Goal: Task Accomplishment & Management: Manage account settings

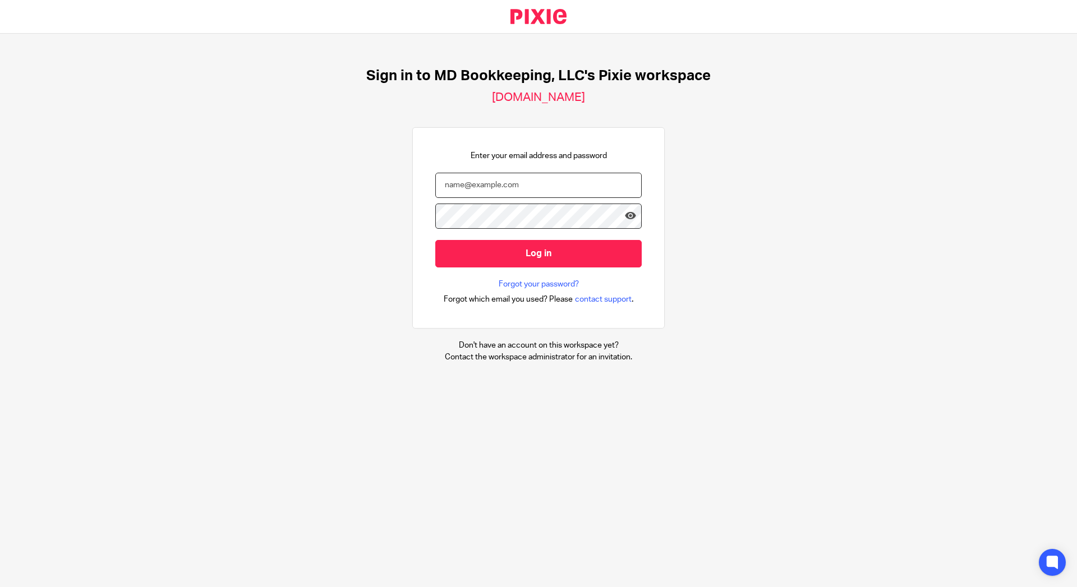
click at [517, 184] on input "email" at bounding box center [538, 185] width 206 height 25
type input "mdbookkeepingavl@gmail.com"
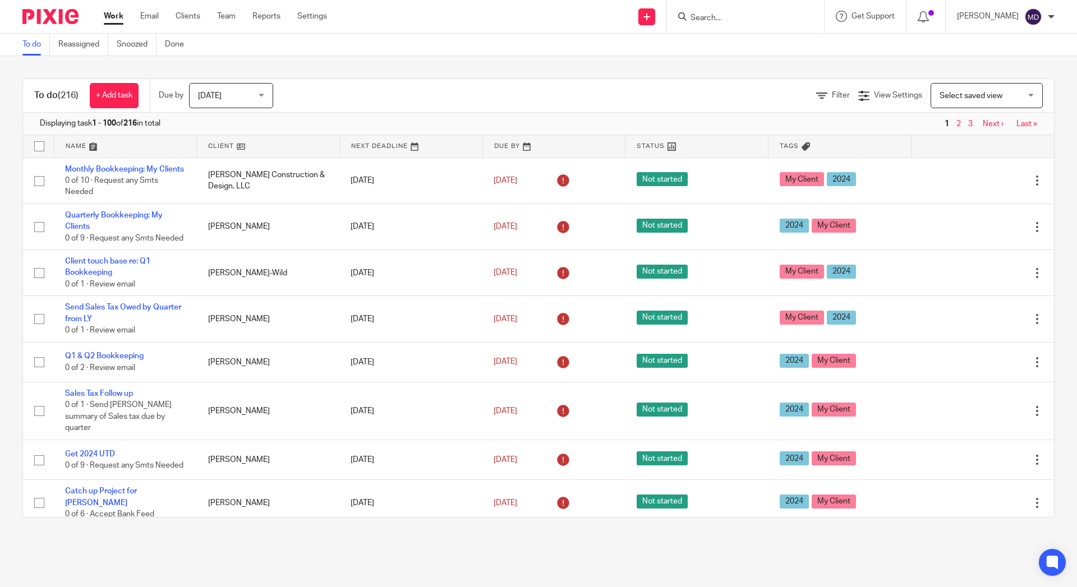
click at [36, 146] on input "checkbox" at bounding box center [39, 146] width 21 height 21
checkbox input "true"
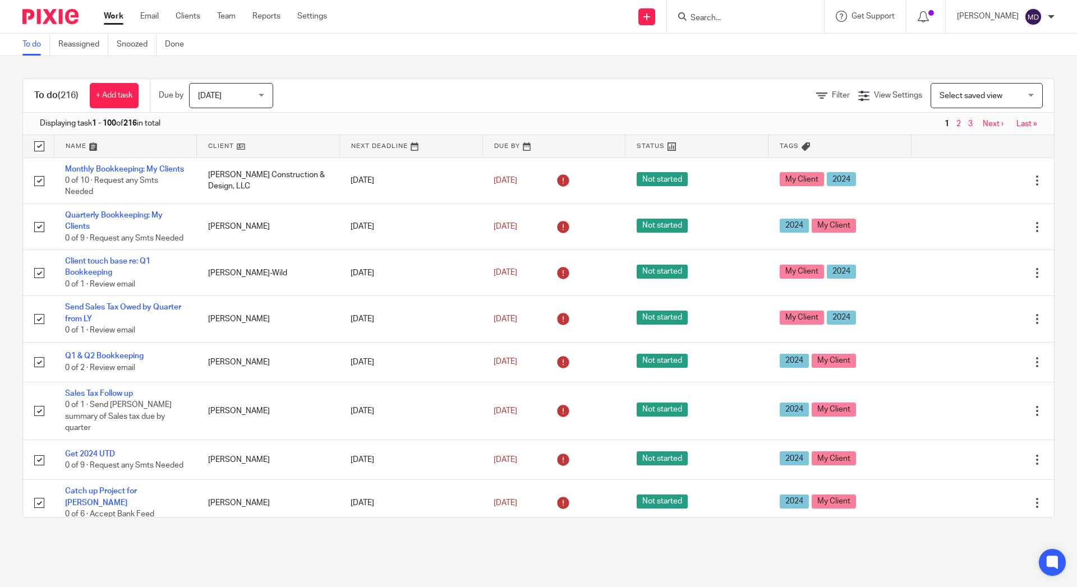
checkbox input "true"
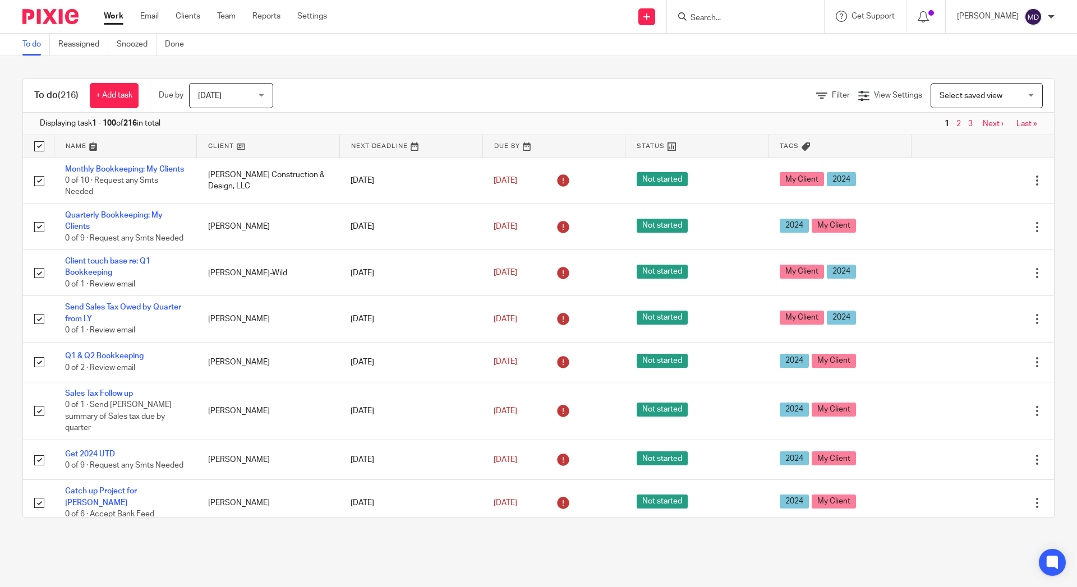
checkbox input "true"
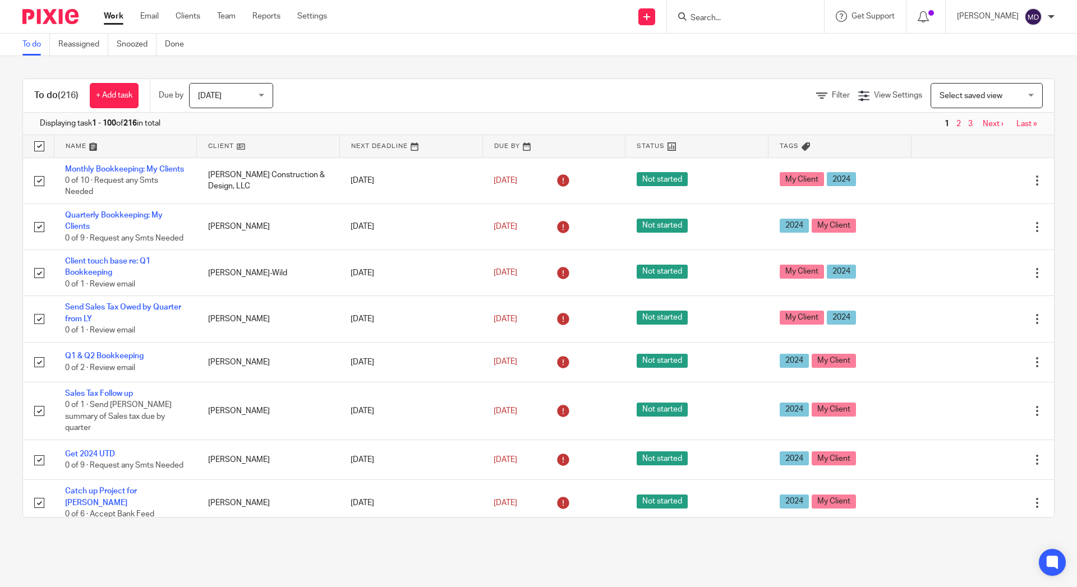
checkbox input "true"
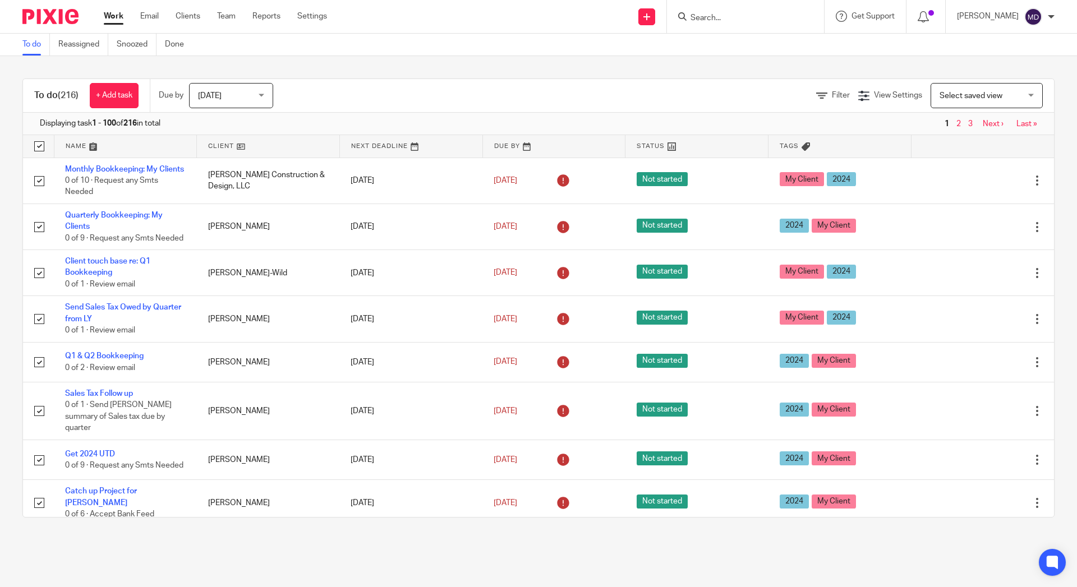
checkbox input "true"
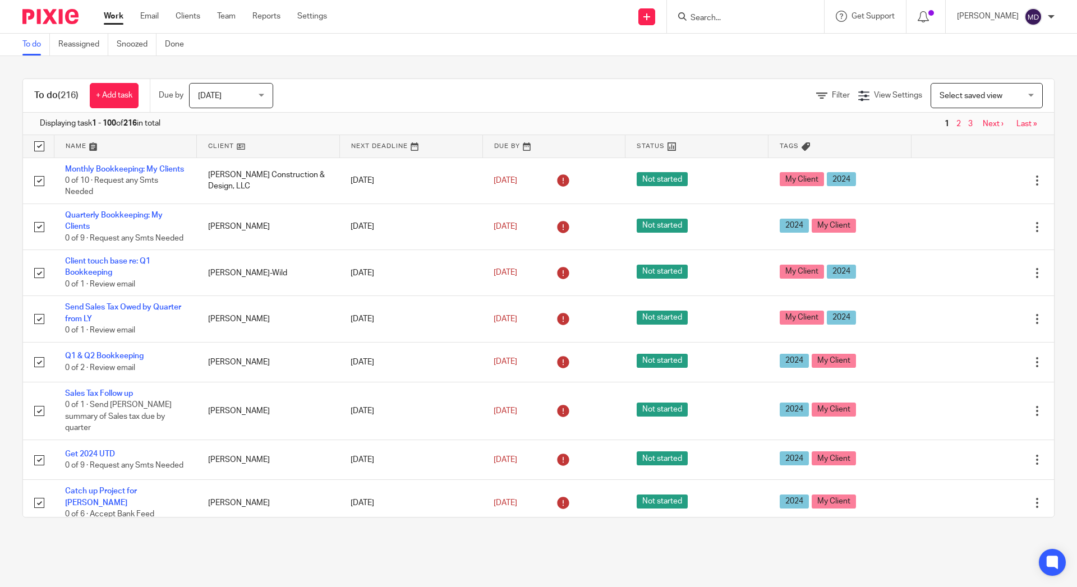
checkbox input "true"
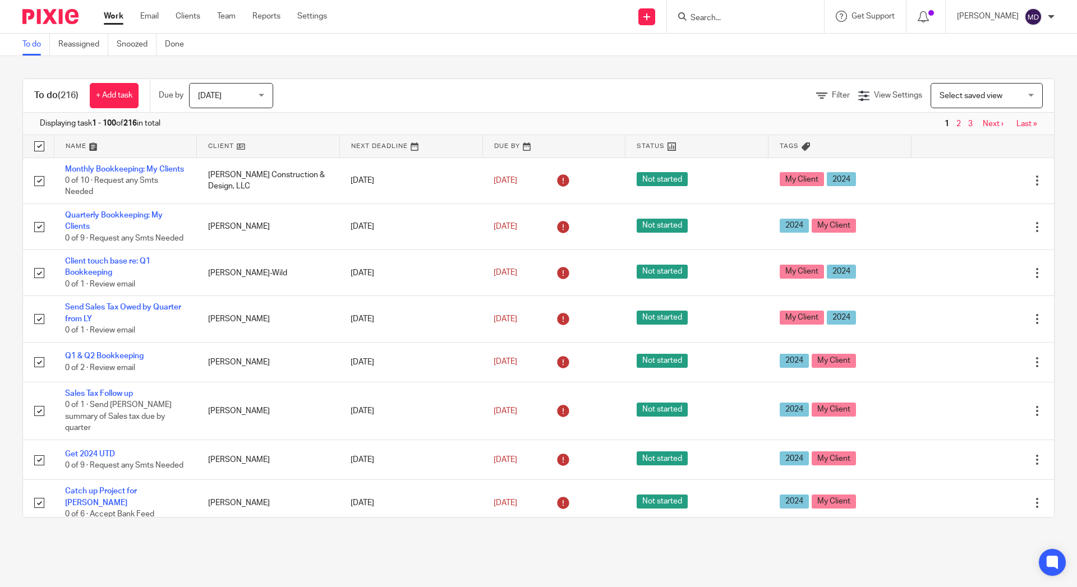
checkbox input "true"
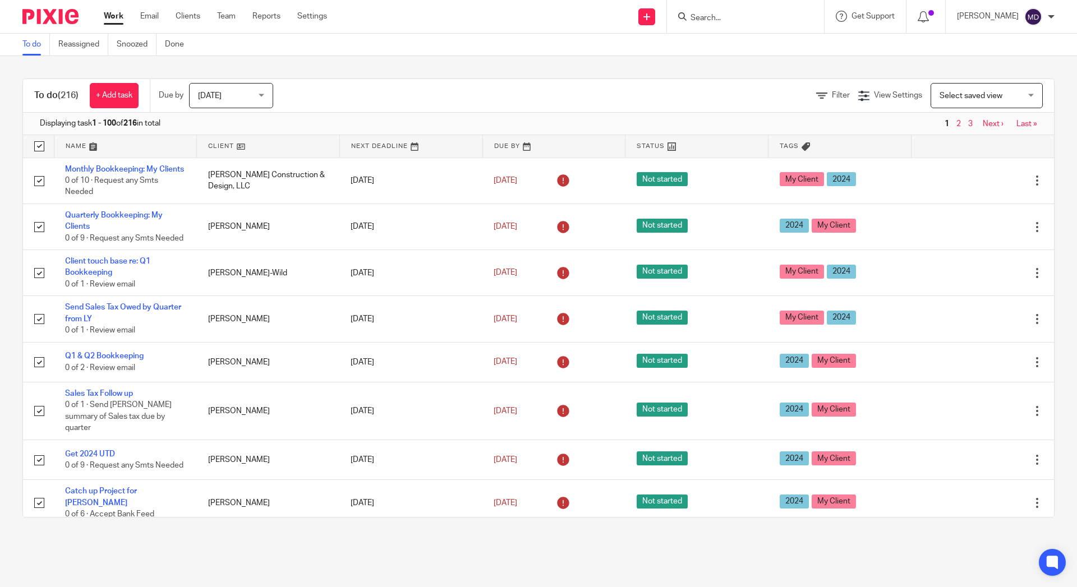
checkbox input "true"
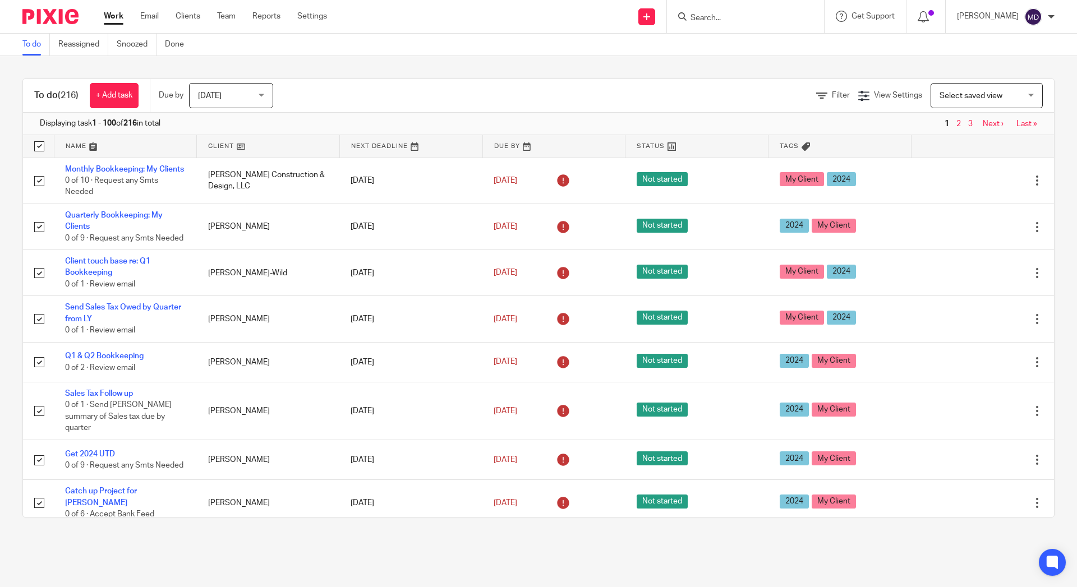
checkbox input "true"
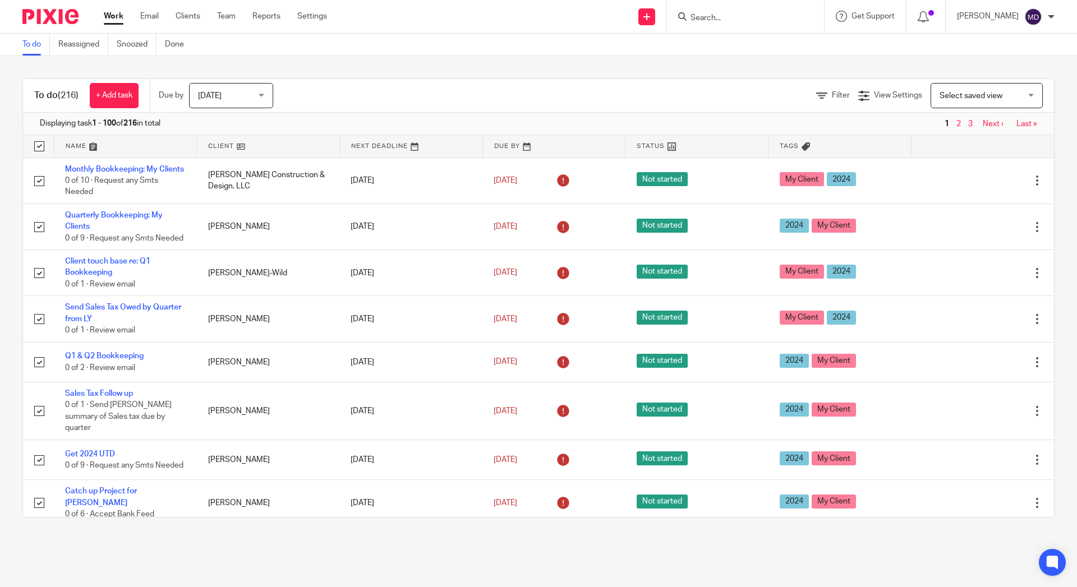
checkbox input "true"
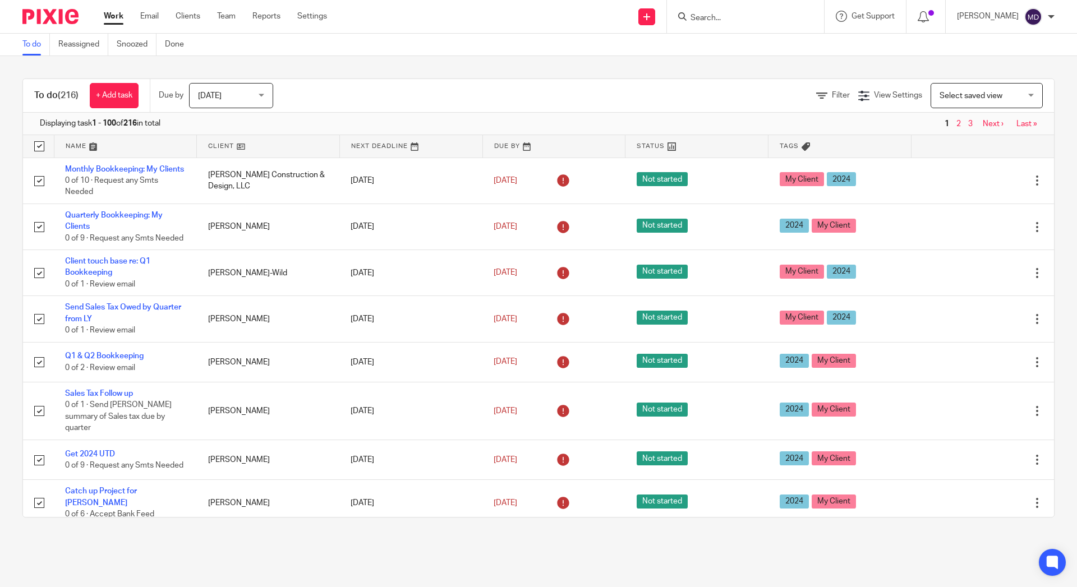
checkbox input "true"
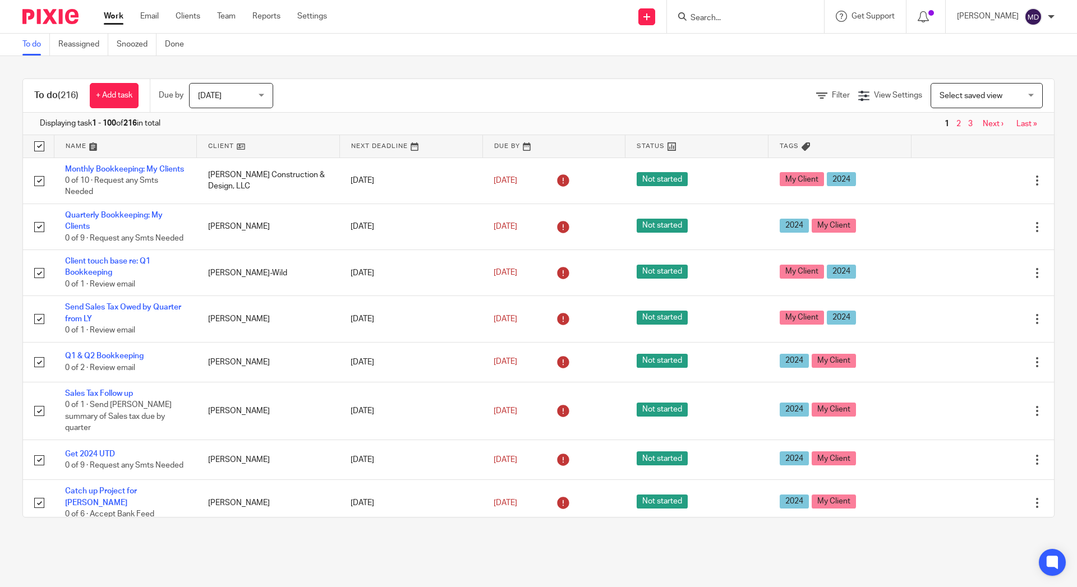
checkbox input "true"
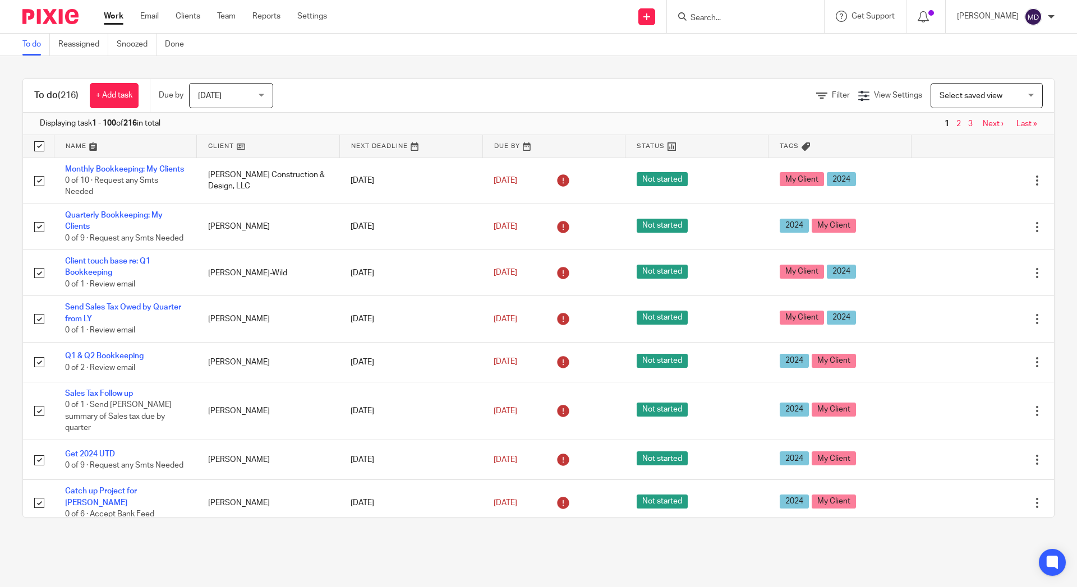
checkbox input "true"
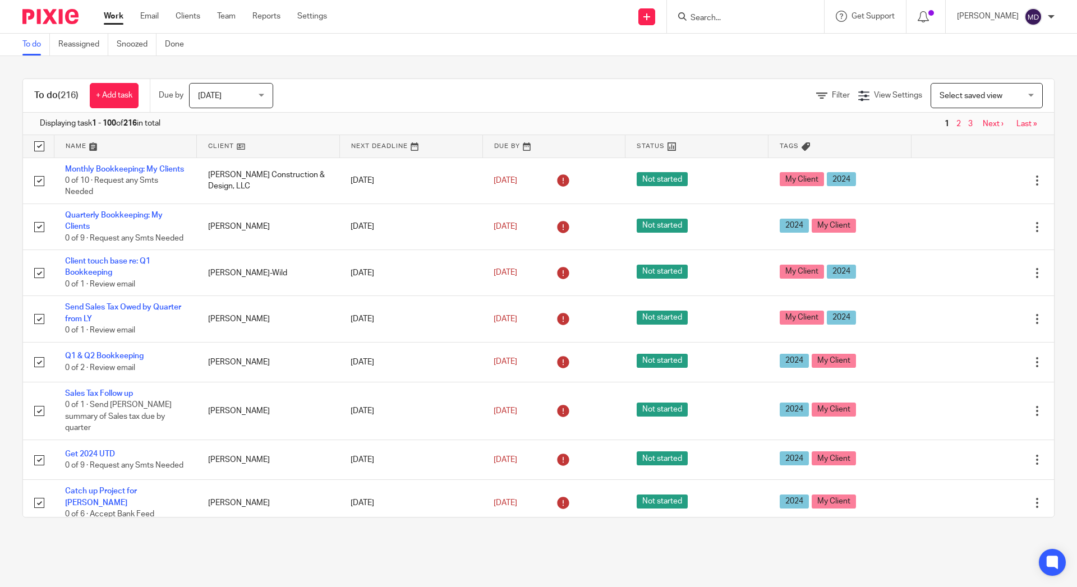
checkbox input "true"
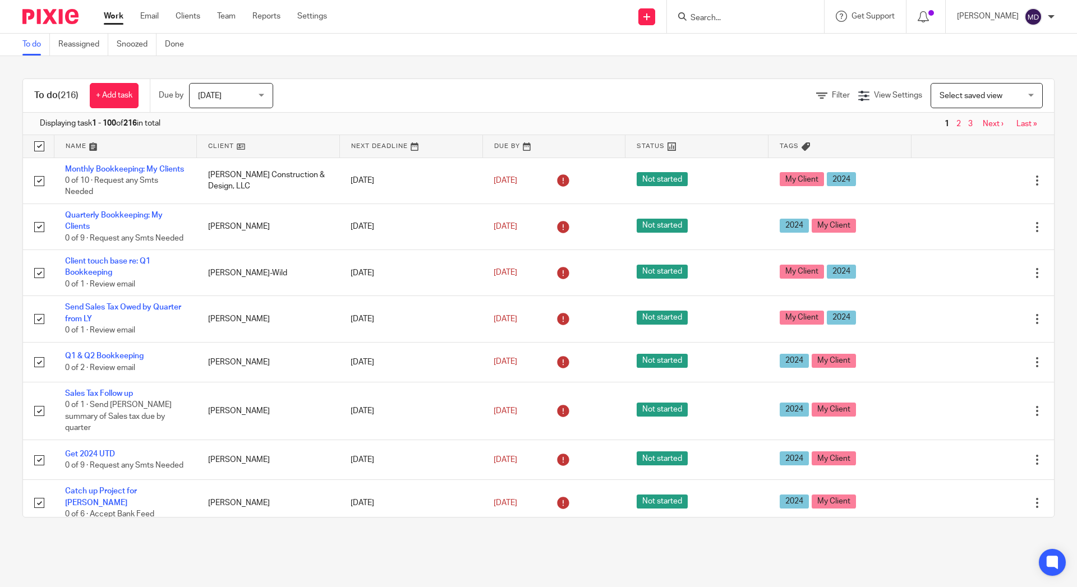
checkbox input "true"
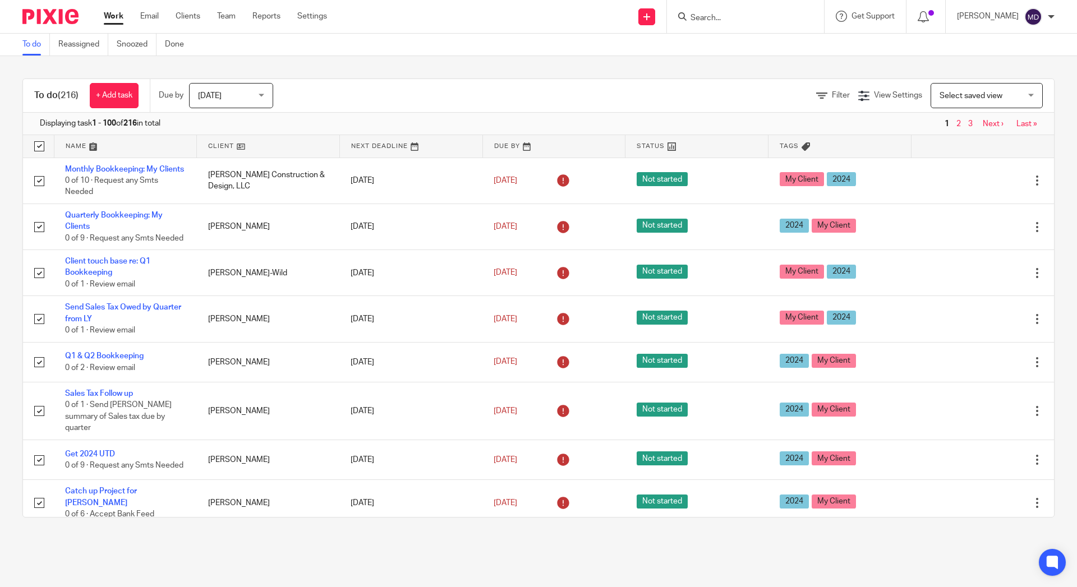
checkbox input "true"
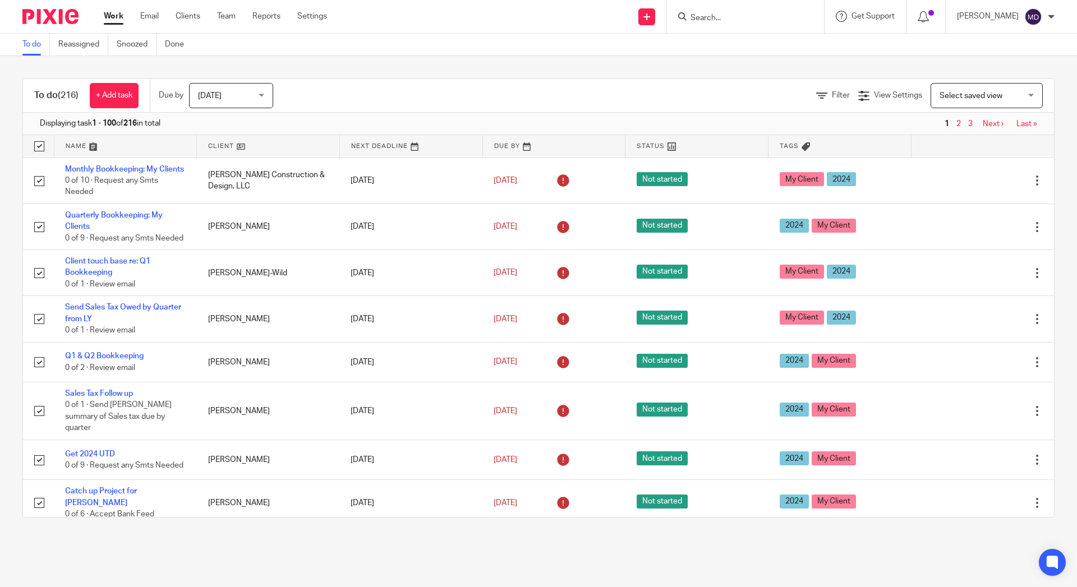
checkbox input "true"
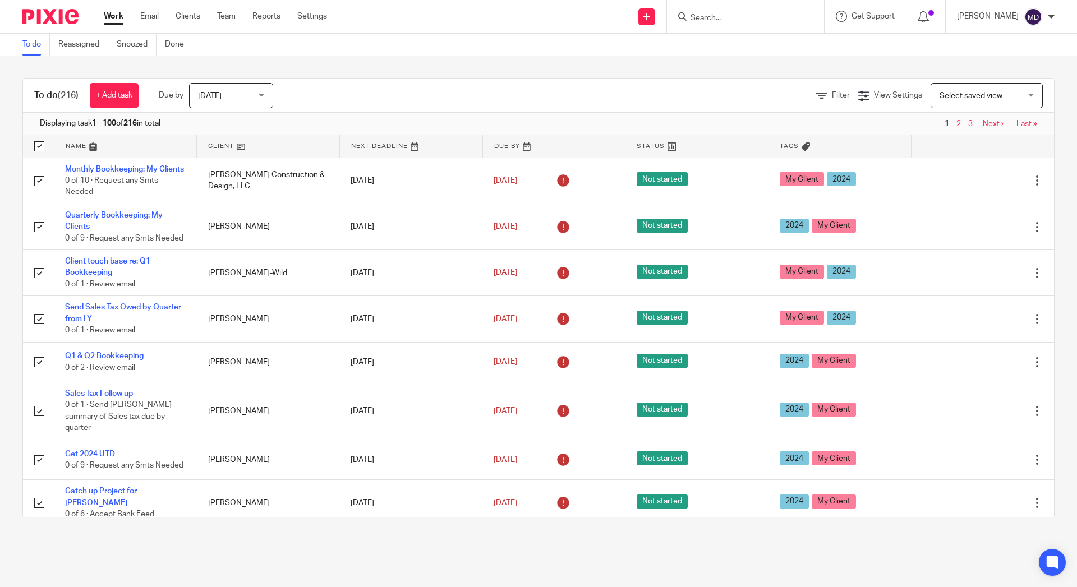
checkbox input "true"
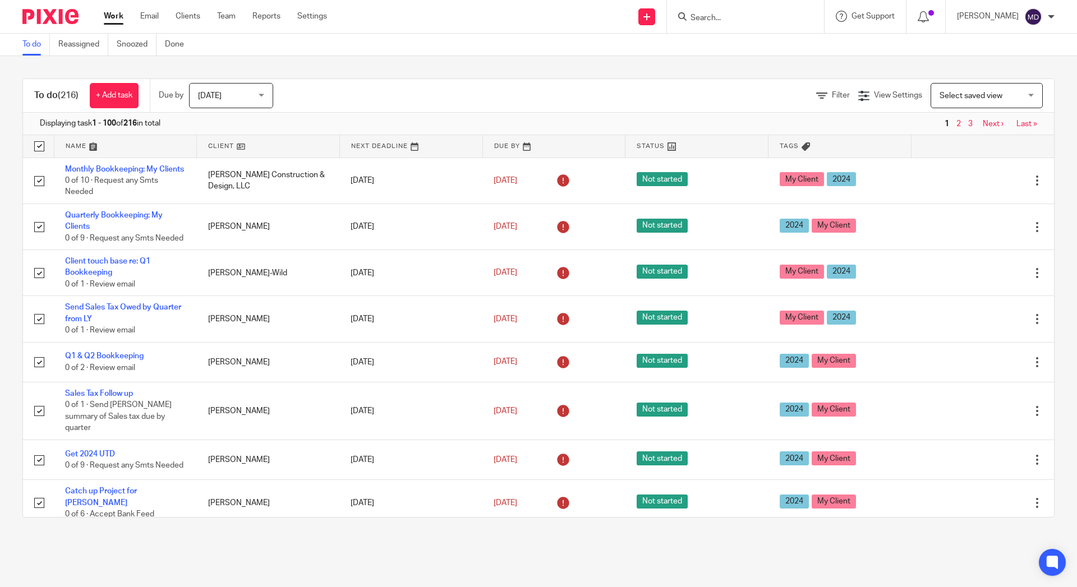
checkbox input "true"
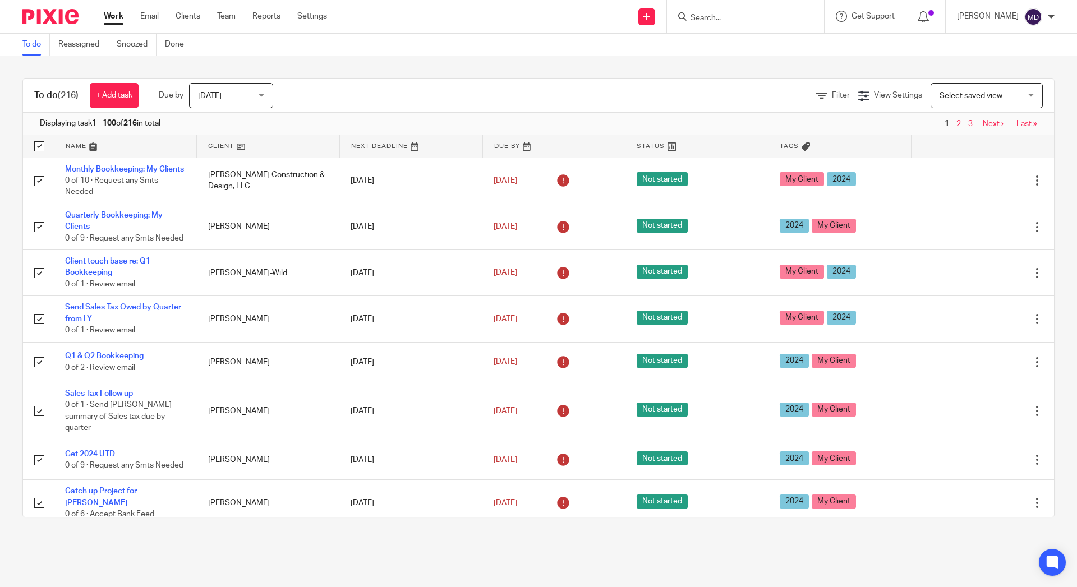
checkbox input "true"
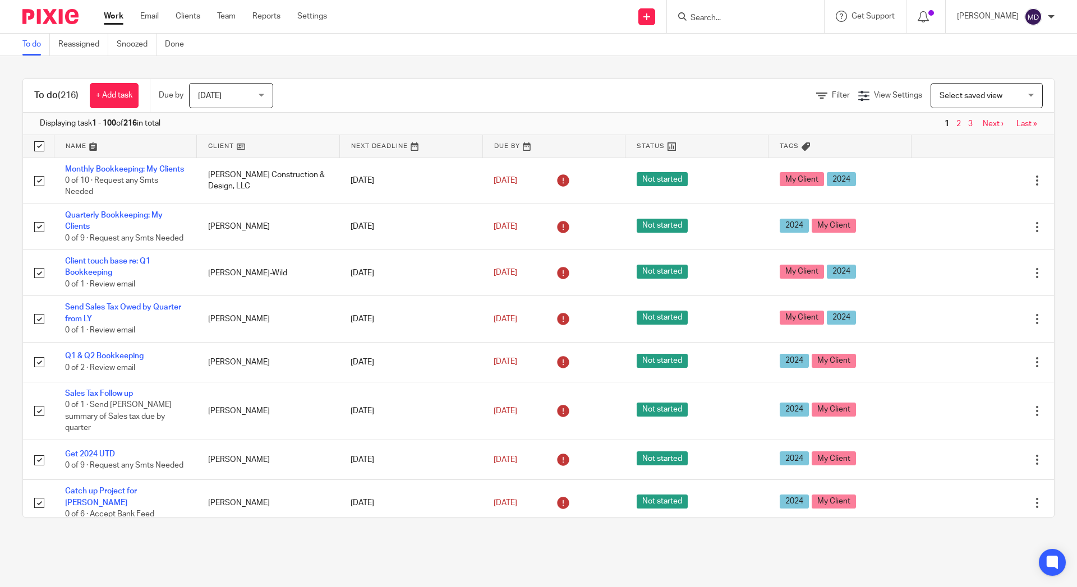
checkbox input "true"
click at [204, 97] on span "Status" at bounding box center [201, 96] width 59 height 24
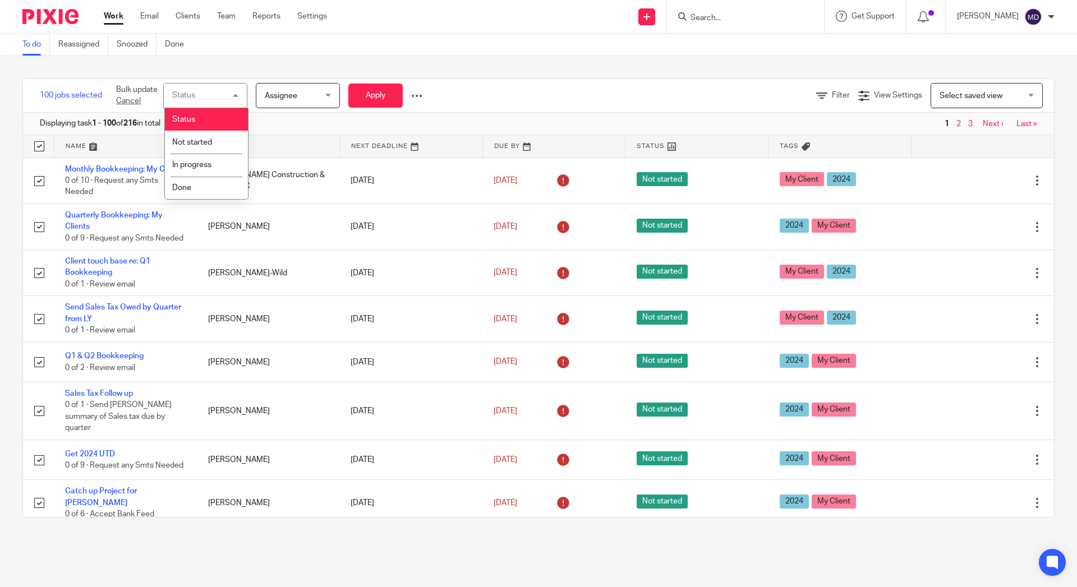
click at [204, 97] on div "Status Status" at bounding box center [205, 95] width 84 height 25
click at [291, 91] on span "Assignee" at bounding box center [294, 96] width 59 height 24
click at [218, 94] on span "Status" at bounding box center [201, 96] width 59 height 24
click at [210, 100] on div "Status Status" at bounding box center [205, 95] width 84 height 25
click at [424, 93] on div "Bulk update Cancel Status Status Status Not started In progress Done Assignee A…" at bounding box center [269, 95] width 323 height 33
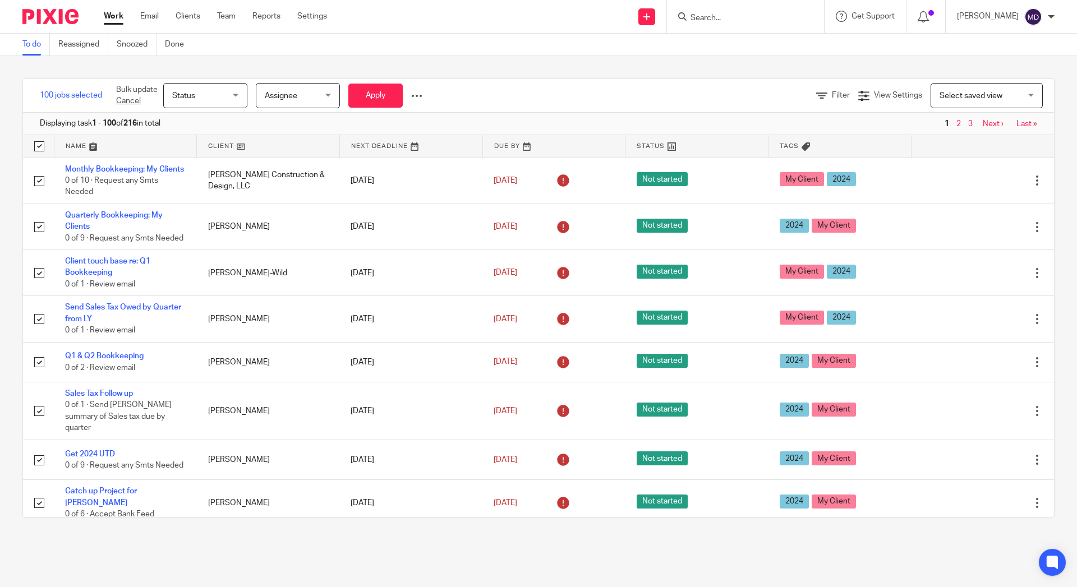
click at [424, 95] on div "Bulk update Cancel Status Status Status Not started In progress Done Assignee A…" at bounding box center [269, 95] width 323 height 33
click at [422, 95] on div at bounding box center [416, 95] width 11 height 11
click at [556, 93] on div "Filter View Settings View Settings Manage saved views Select saved view Select …" at bounding box center [751, 95] width 606 height 25
click at [416, 95] on div at bounding box center [416, 95] width 11 height 11
click at [386, 140] on button "Delete" at bounding box center [392, 139] width 58 height 15
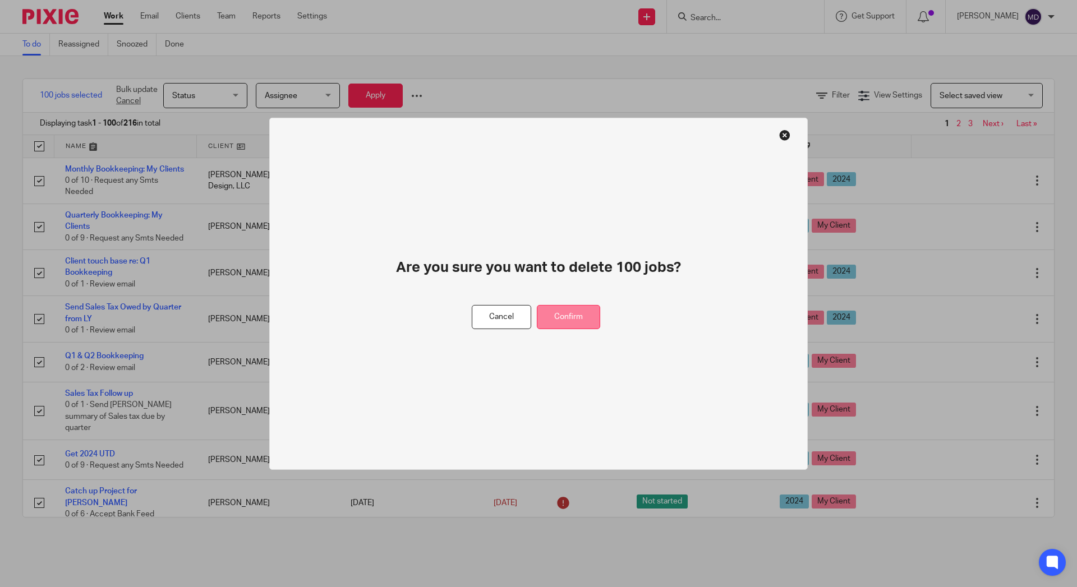
click at [568, 316] on button "Confirm" at bounding box center [568, 317] width 63 height 24
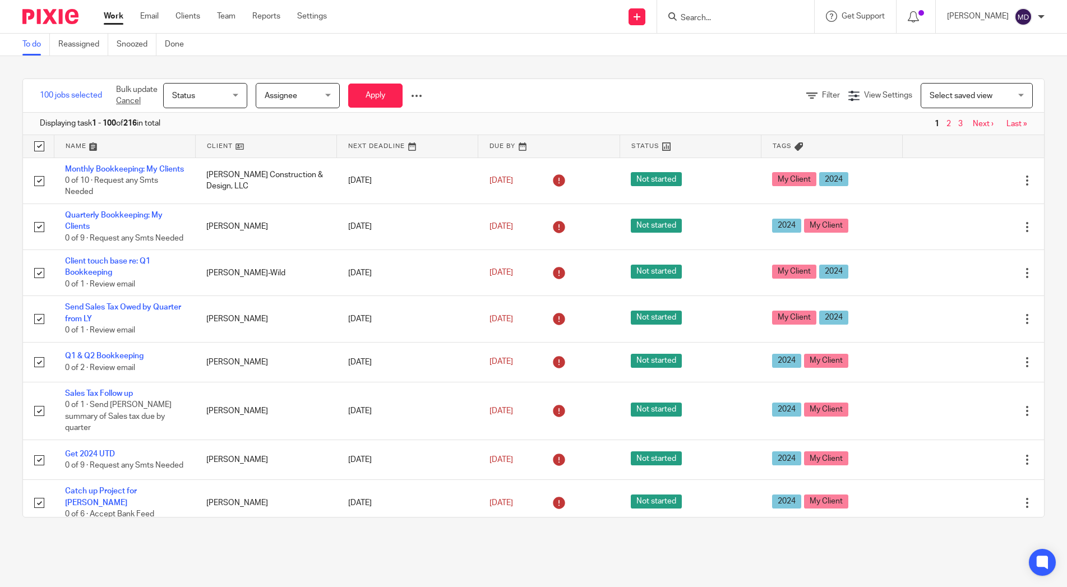
click at [424, 93] on div "Bulk update Cancel Status Status Status Not started In progress Done Assignee A…" at bounding box center [269, 95] width 323 height 33
click at [422, 97] on div at bounding box center [416, 95] width 11 height 11
click at [394, 136] on button "Delete" at bounding box center [392, 139] width 58 height 15
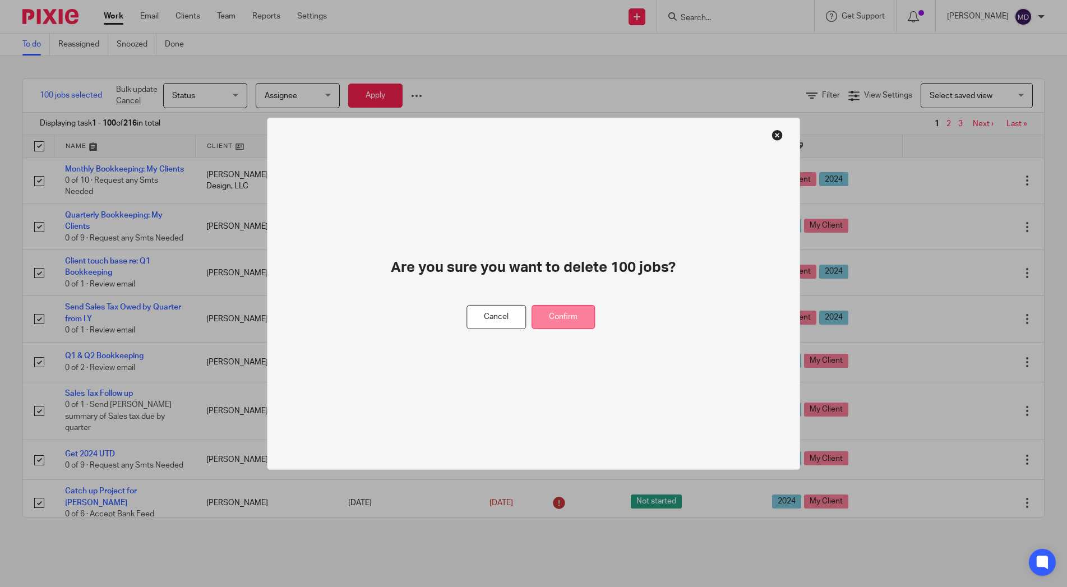
click at [548, 318] on button "Confirm" at bounding box center [563, 317] width 63 height 24
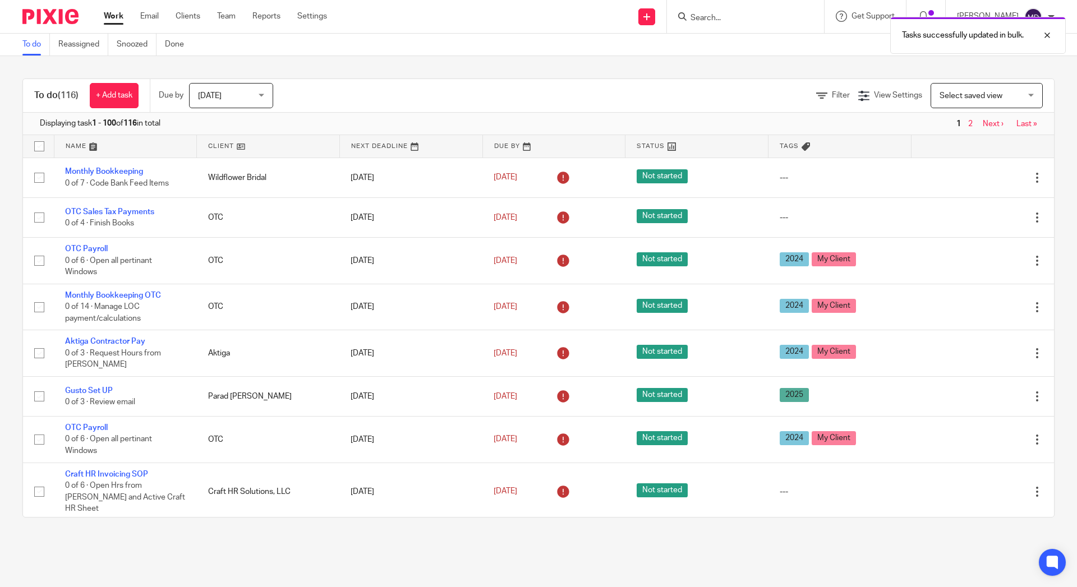
click at [41, 145] on input "checkbox" at bounding box center [39, 146] width 21 height 21
checkbox input "true"
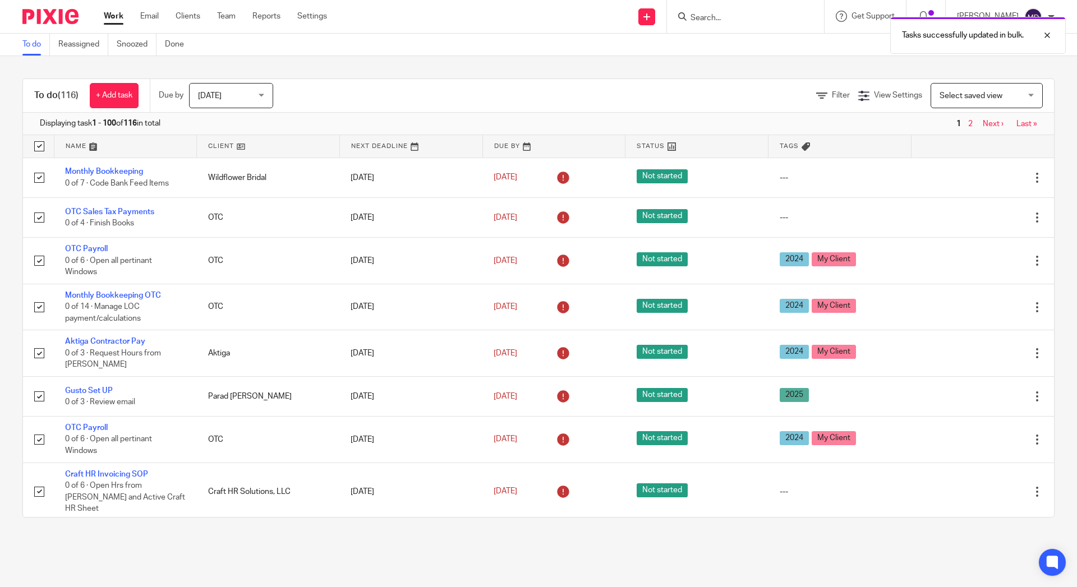
checkbox input "true"
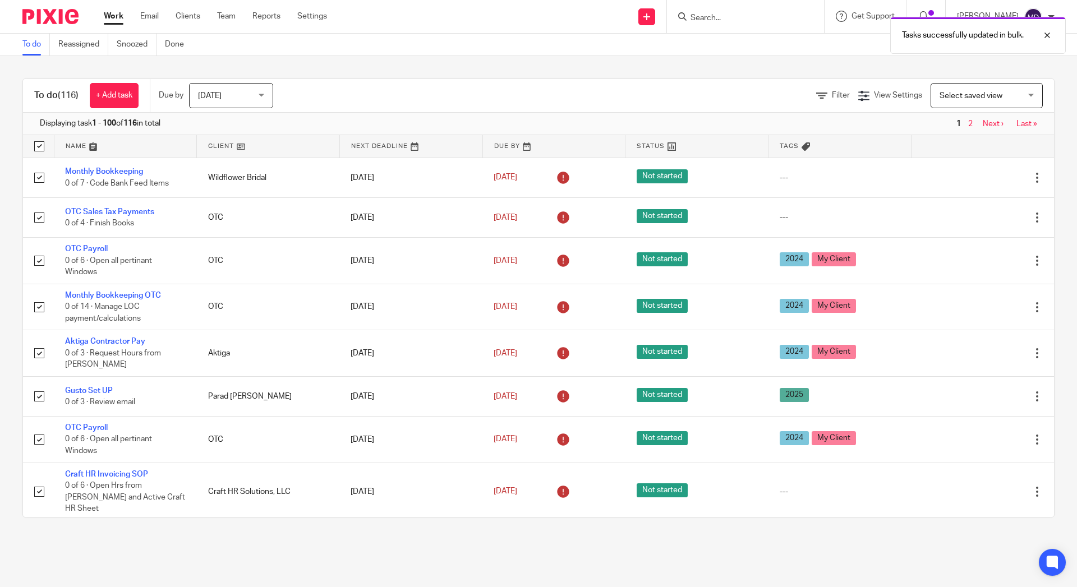
checkbox input "true"
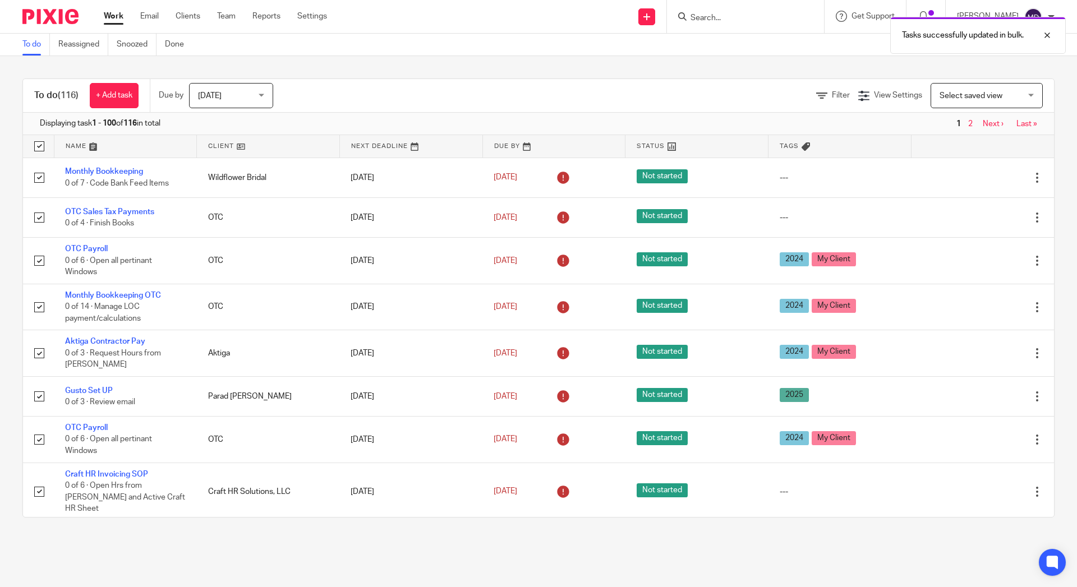
checkbox input "true"
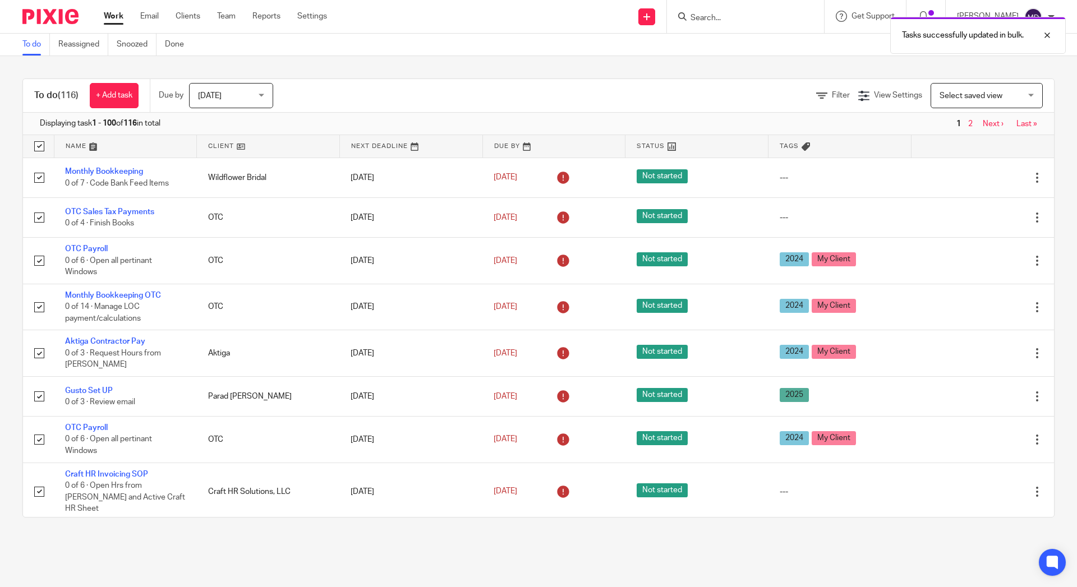
checkbox input "true"
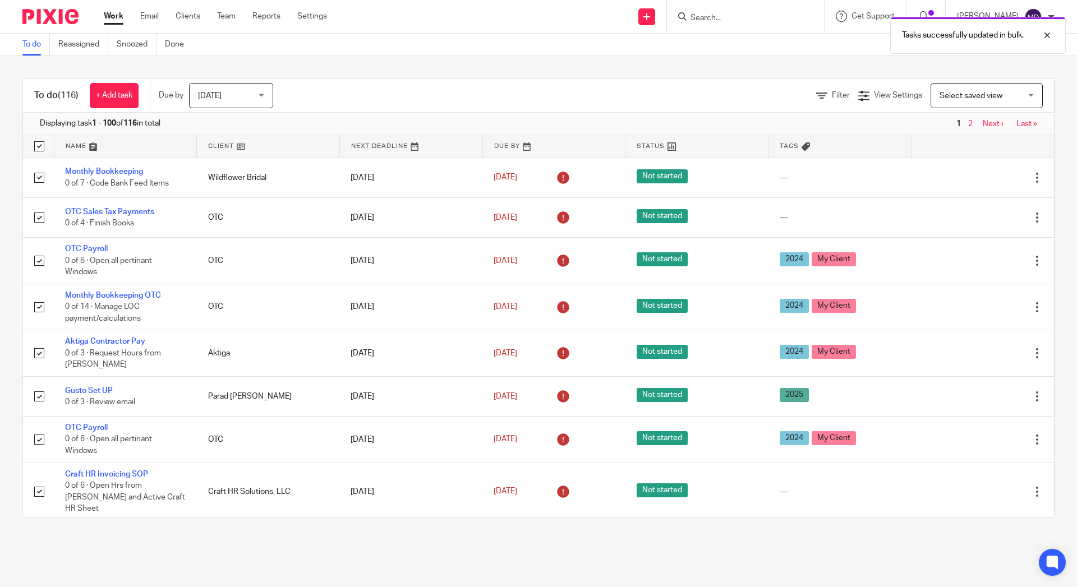
checkbox input "true"
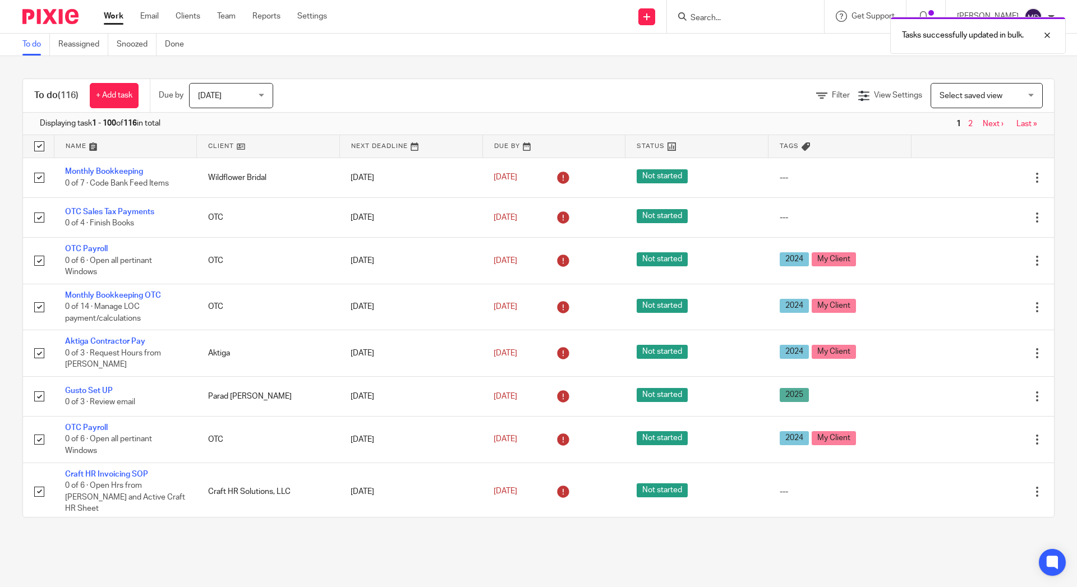
checkbox input "true"
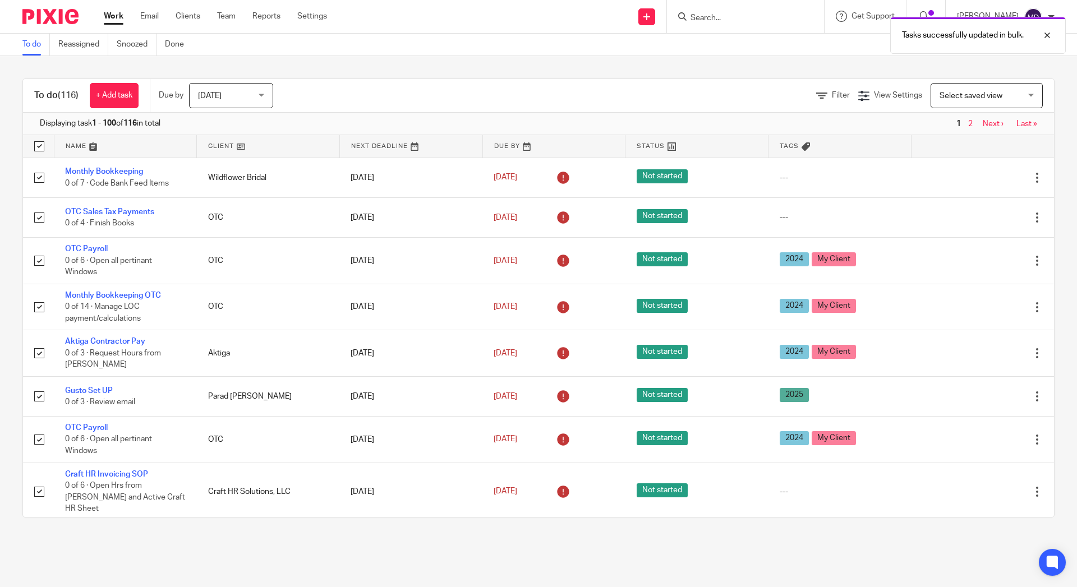
checkbox input "true"
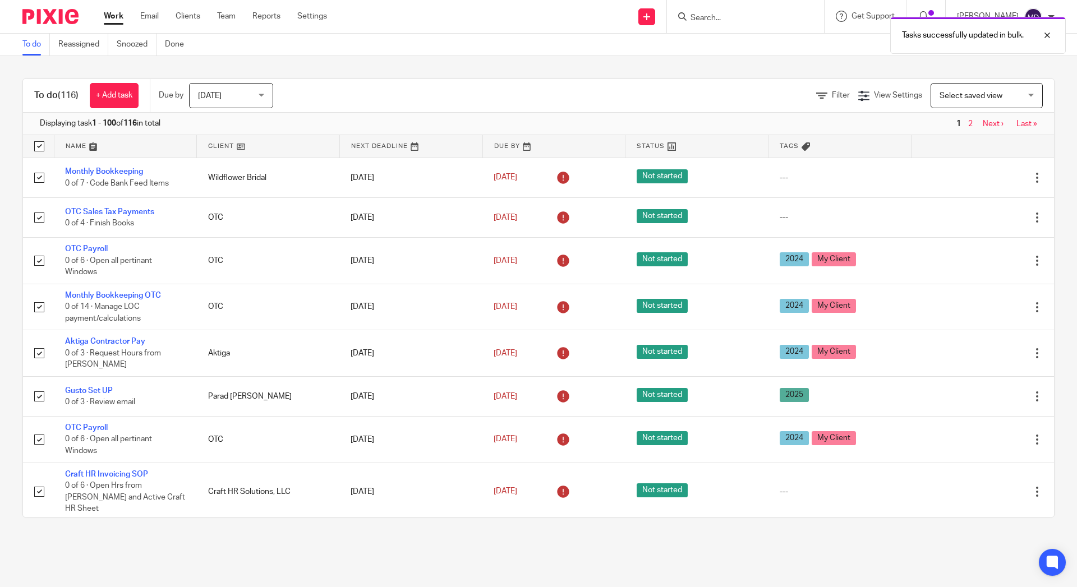
checkbox input "true"
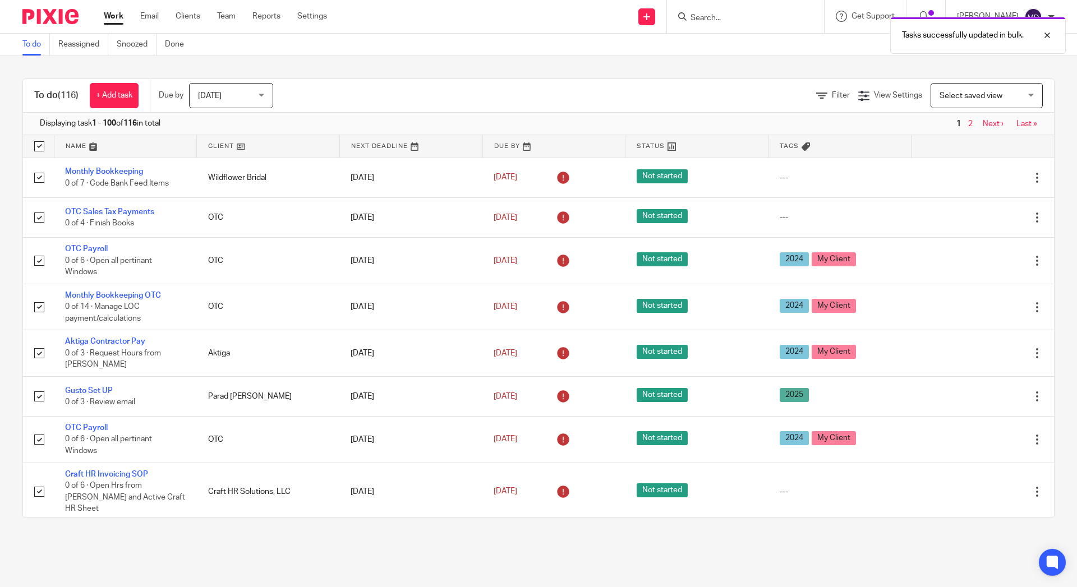
checkbox input "true"
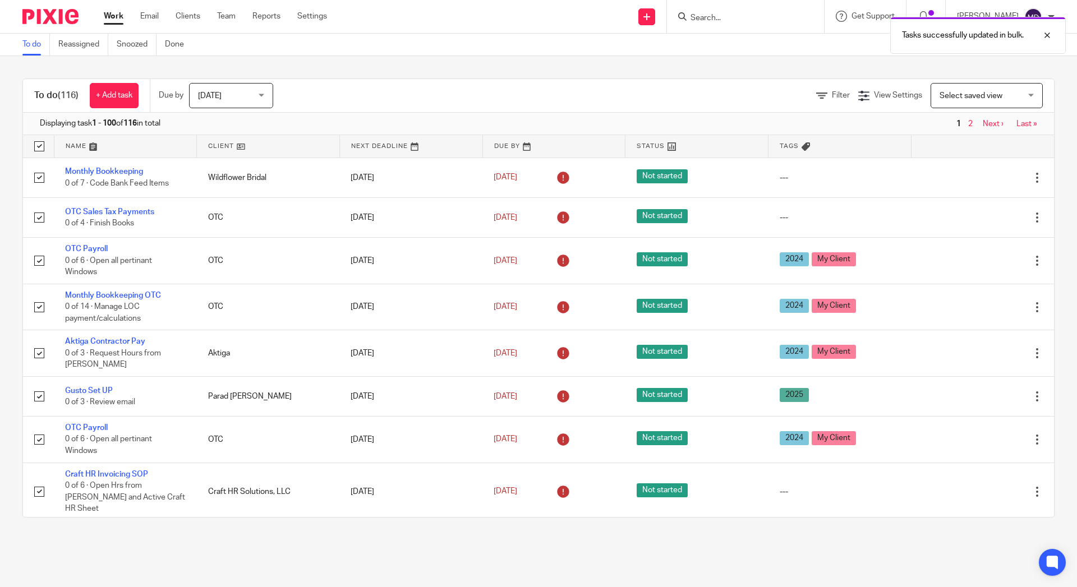
checkbox input "true"
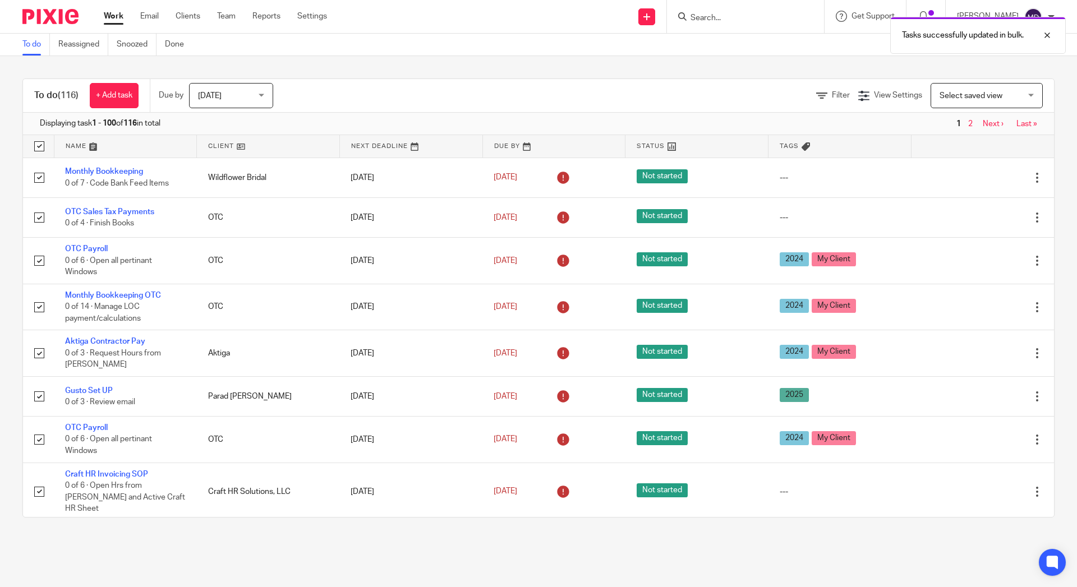
checkbox input "true"
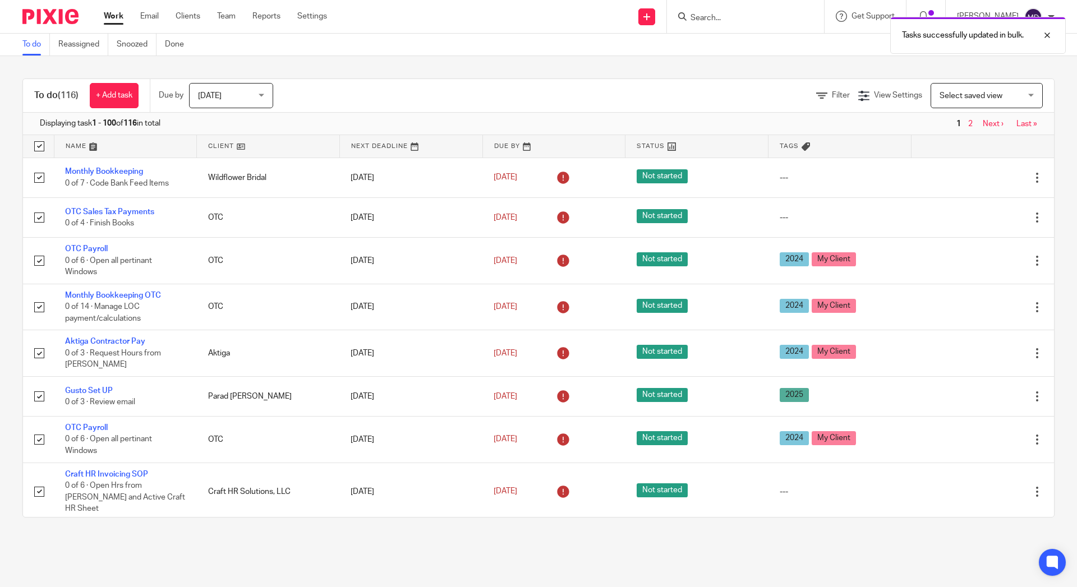
checkbox input "true"
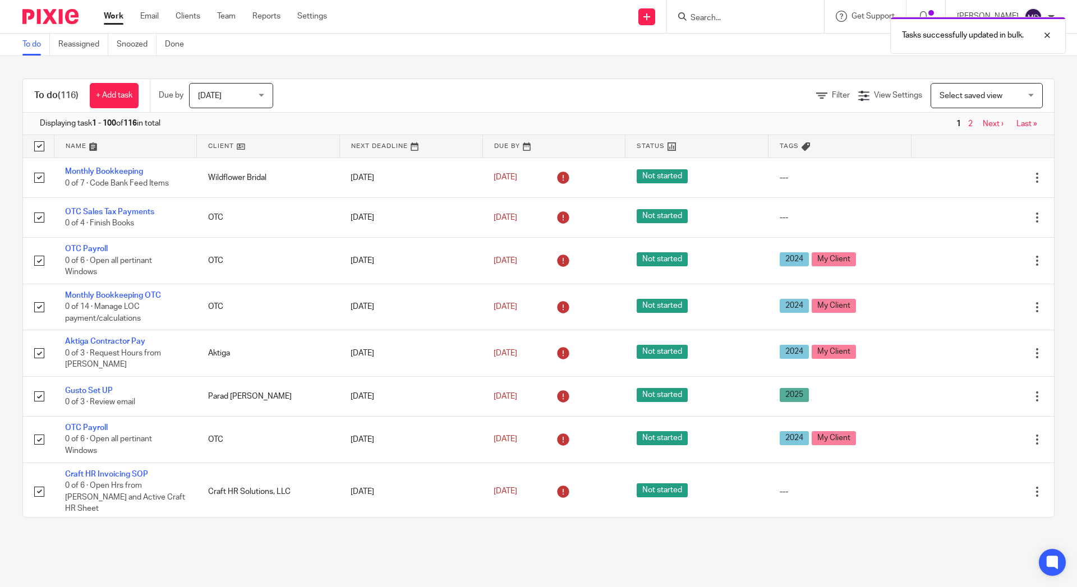
checkbox input "true"
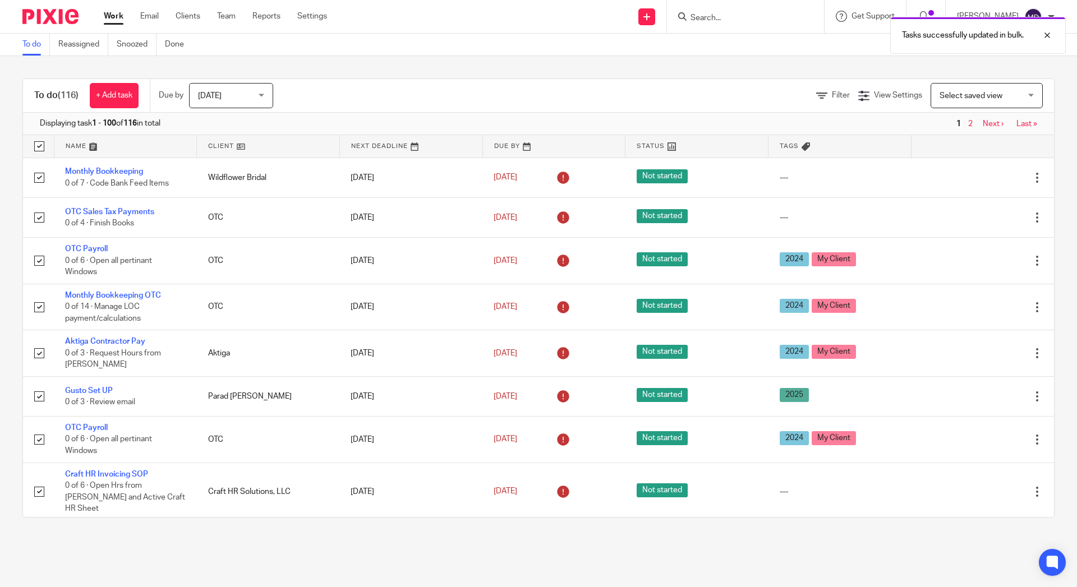
checkbox input "true"
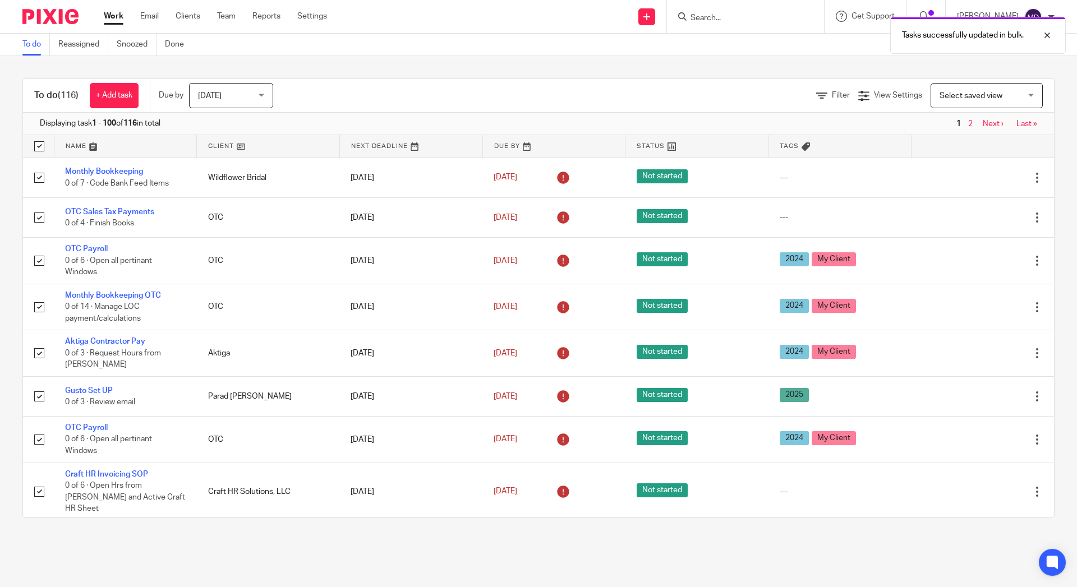
checkbox input "true"
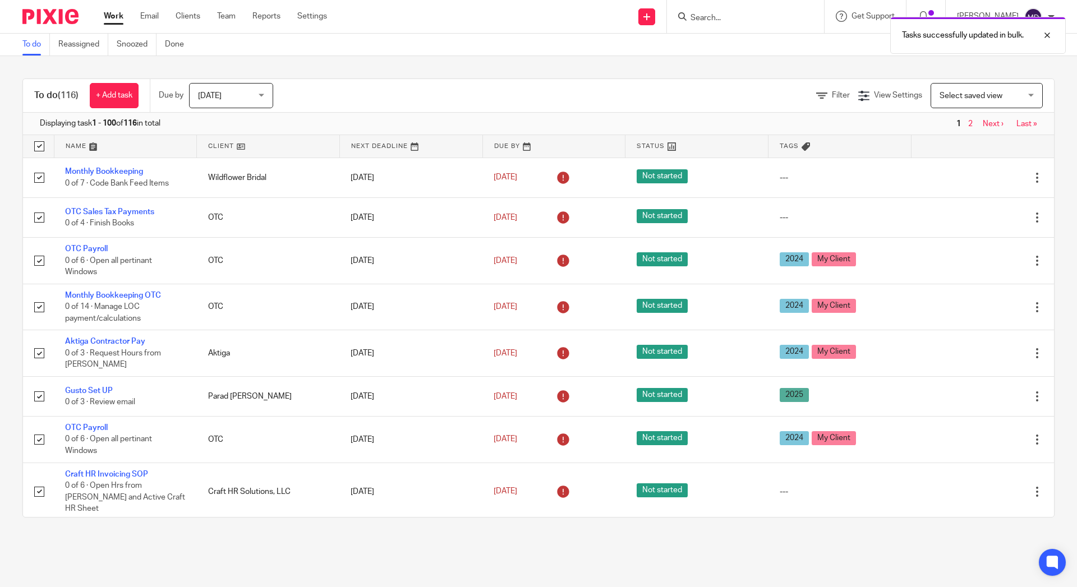
checkbox input "true"
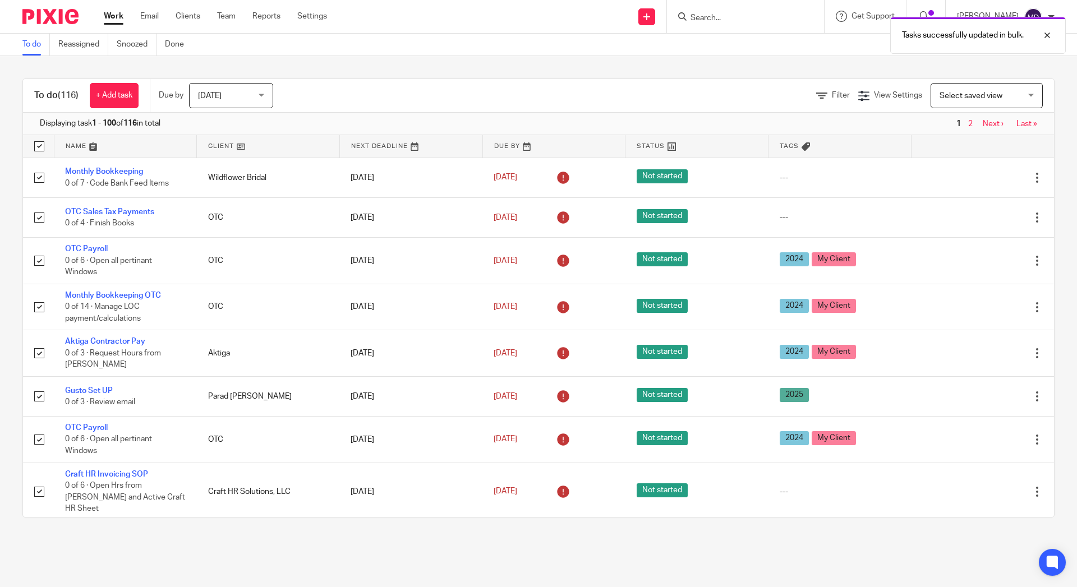
checkbox input "true"
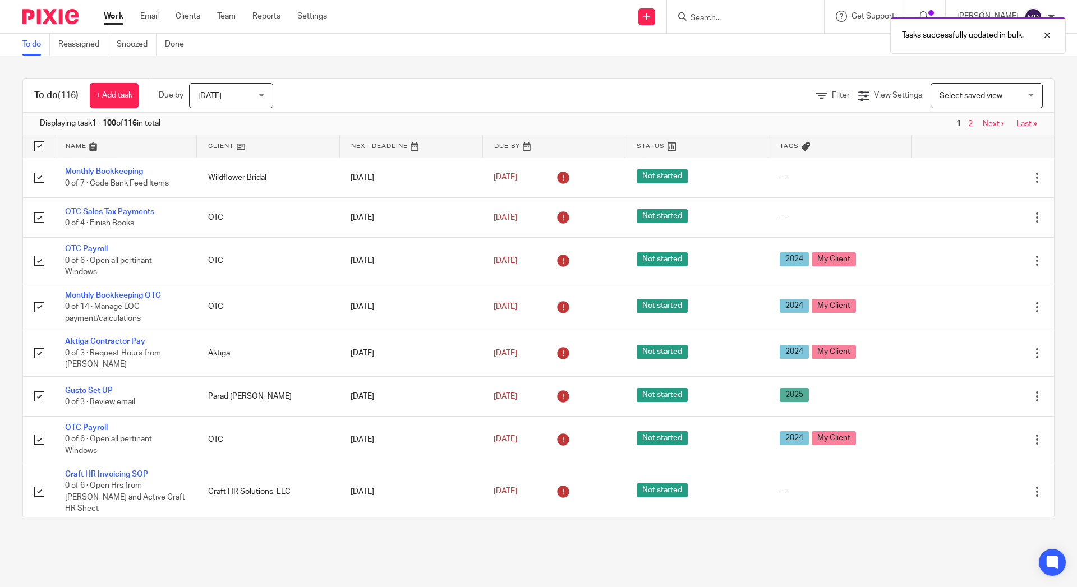
checkbox input "true"
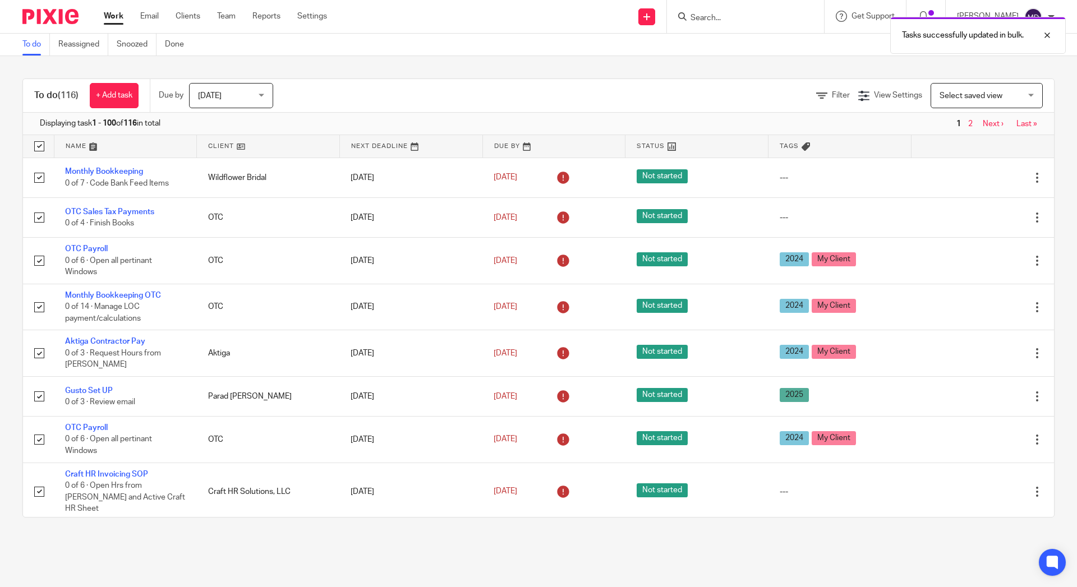
checkbox input "true"
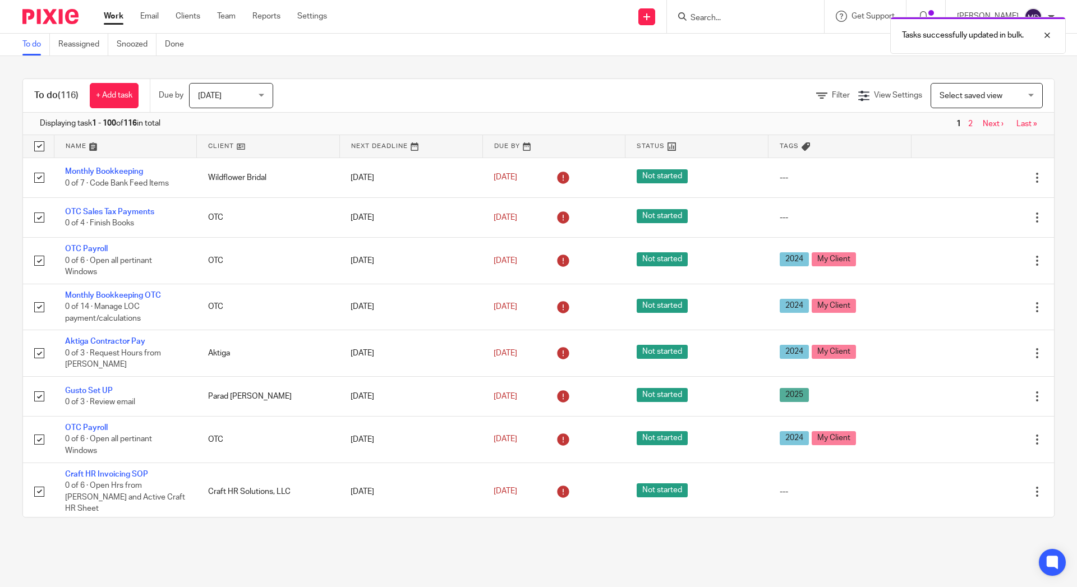
checkbox input "true"
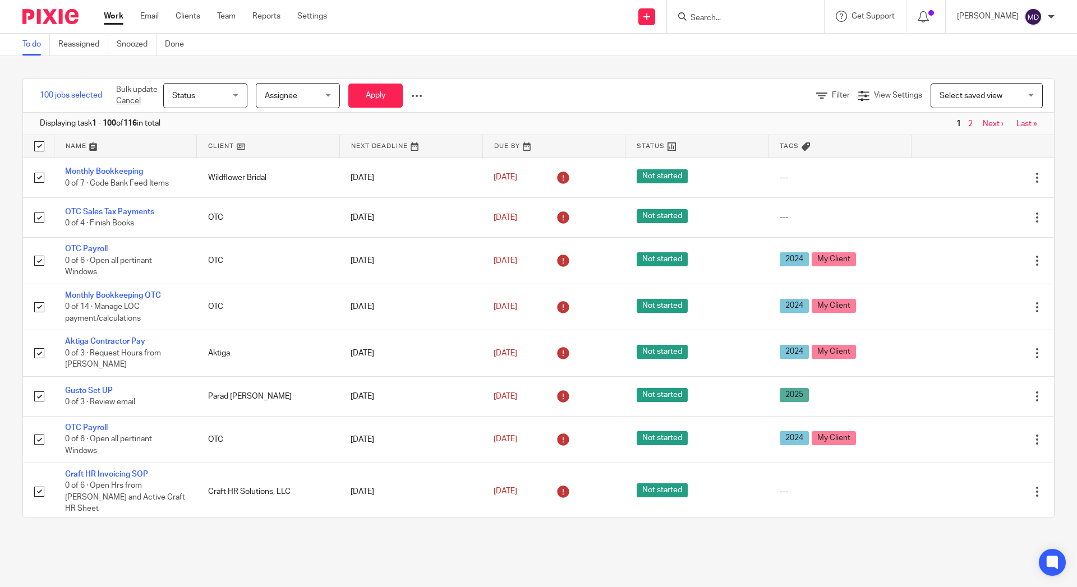
click at [421, 96] on div at bounding box center [416, 95] width 11 height 11
click at [399, 143] on button "Delete" at bounding box center [392, 139] width 58 height 15
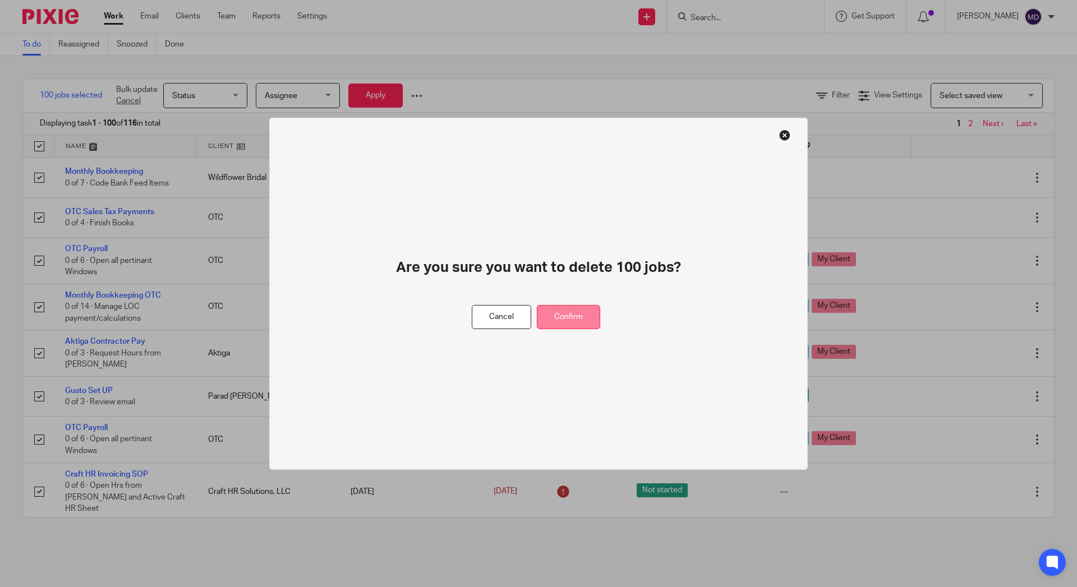
click at [551, 326] on button "Confirm" at bounding box center [568, 317] width 63 height 24
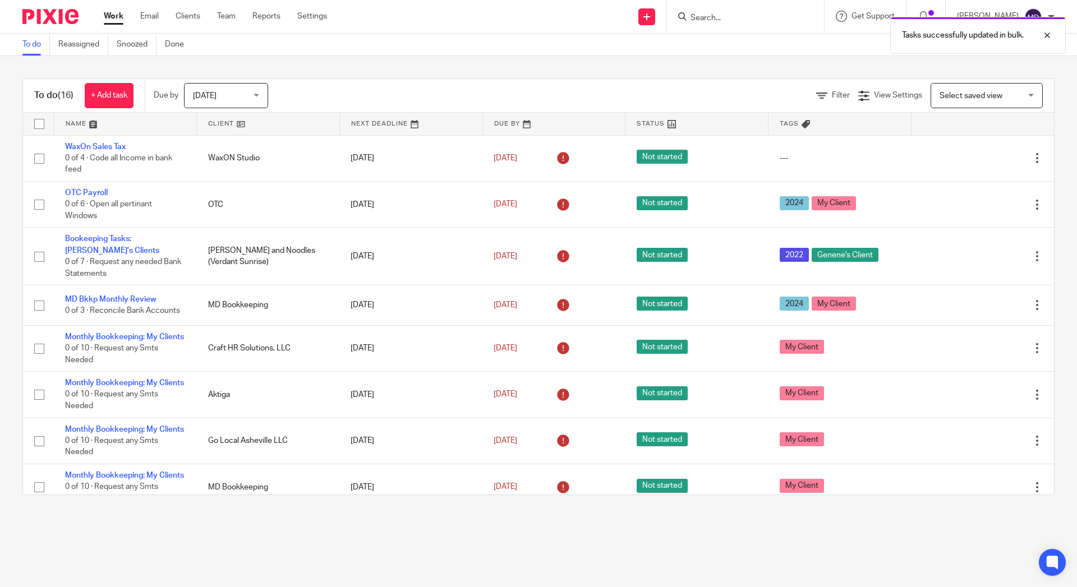
click at [35, 127] on input "checkbox" at bounding box center [39, 123] width 21 height 21
checkbox input "true"
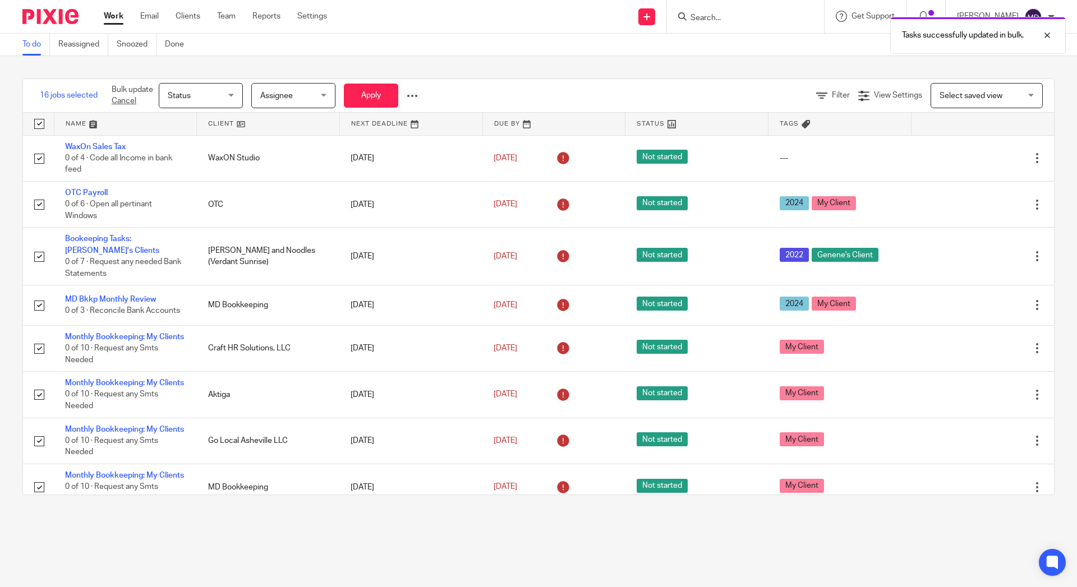
checkbox input "true"
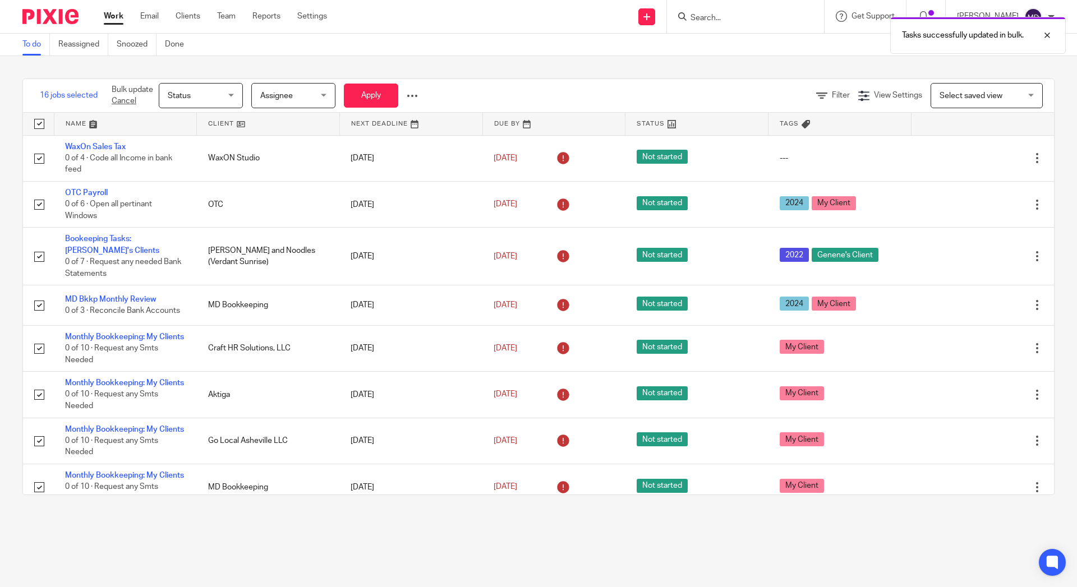
checkbox input "true"
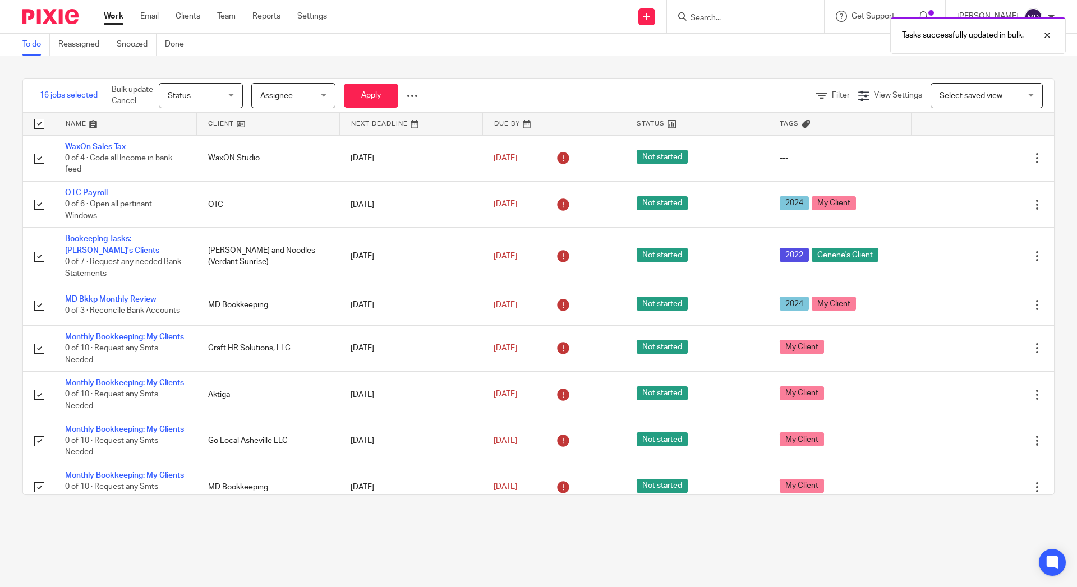
checkbox input "true"
click at [413, 93] on div at bounding box center [412, 95] width 11 height 11
click at [387, 142] on button "Delete" at bounding box center [387, 139] width 58 height 15
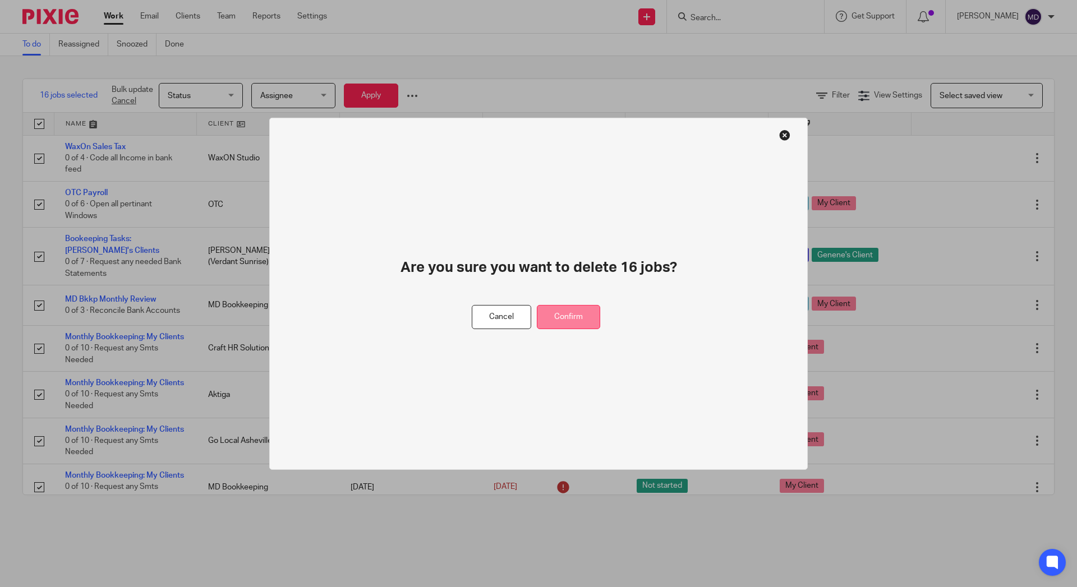
click at [574, 322] on button "Confirm" at bounding box center [568, 317] width 63 height 24
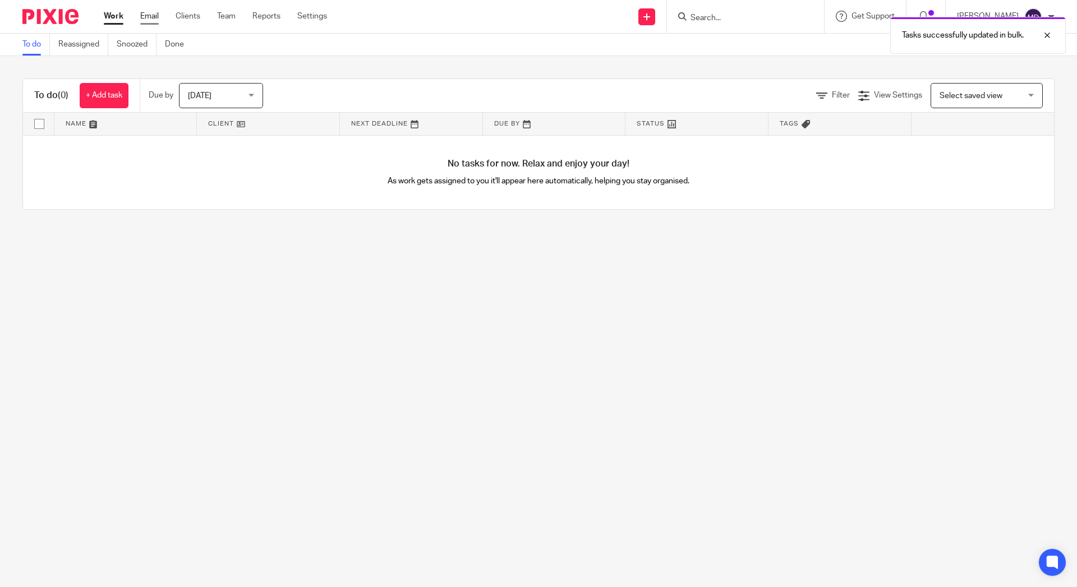
click at [148, 12] on link "Email" at bounding box center [149, 16] width 19 height 11
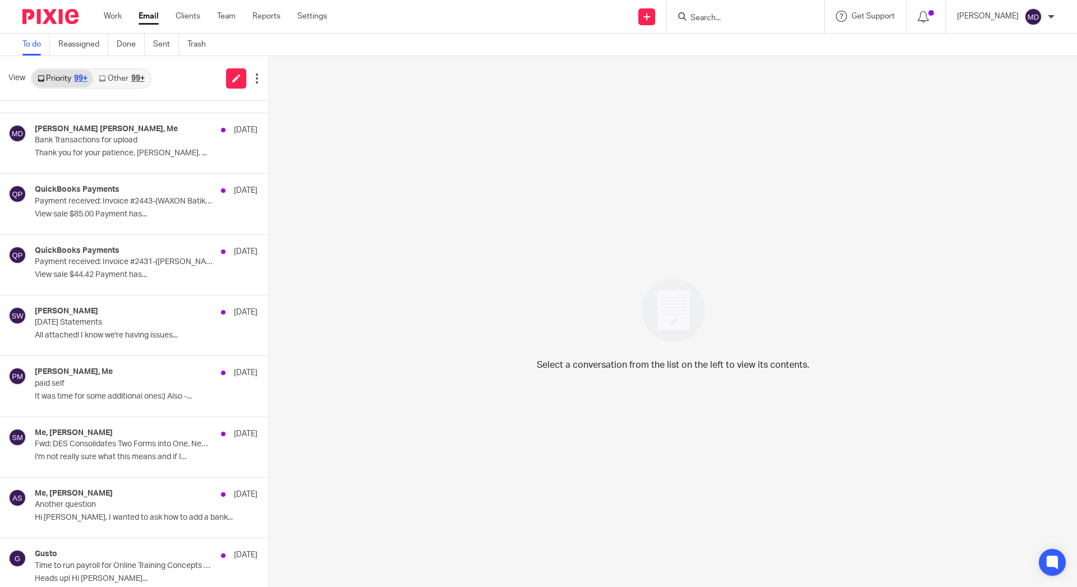
scroll to position [1374, 0]
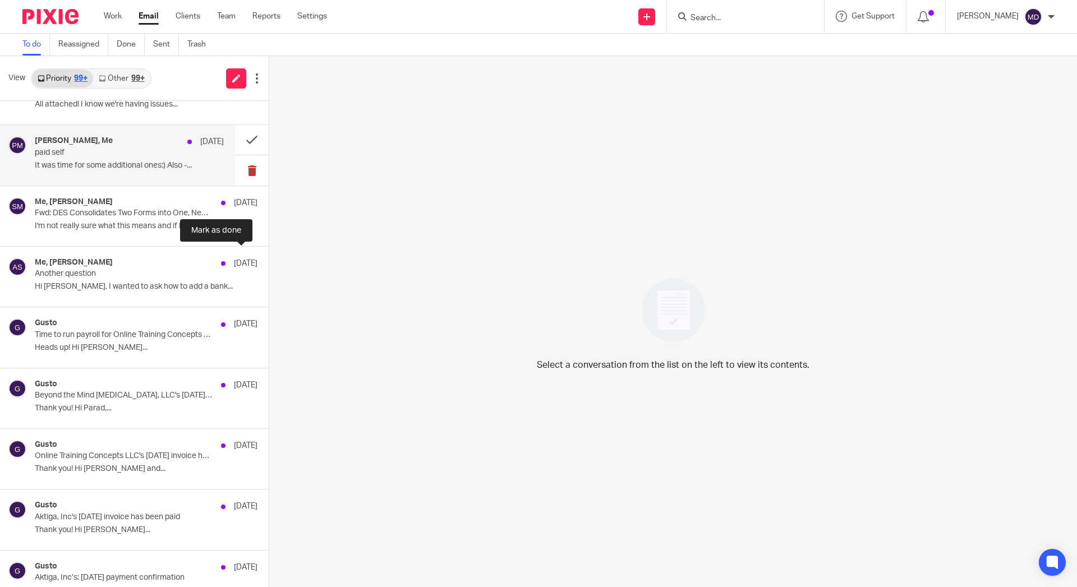
drag, startPoint x: 256, startPoint y: 447, endPoint x: 249, endPoint y: 178, distance: 269.3
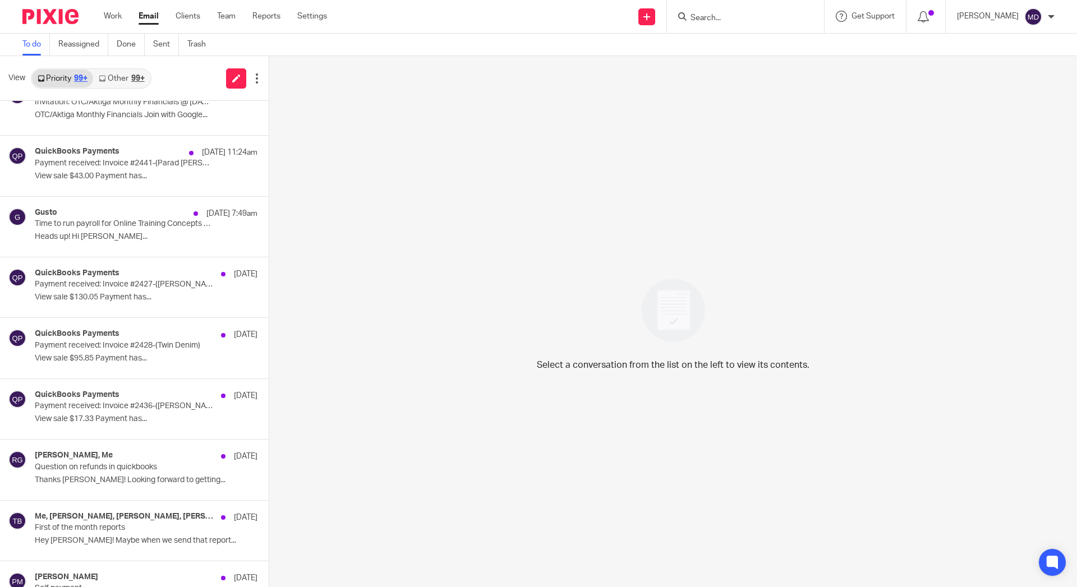
scroll to position [0, 0]
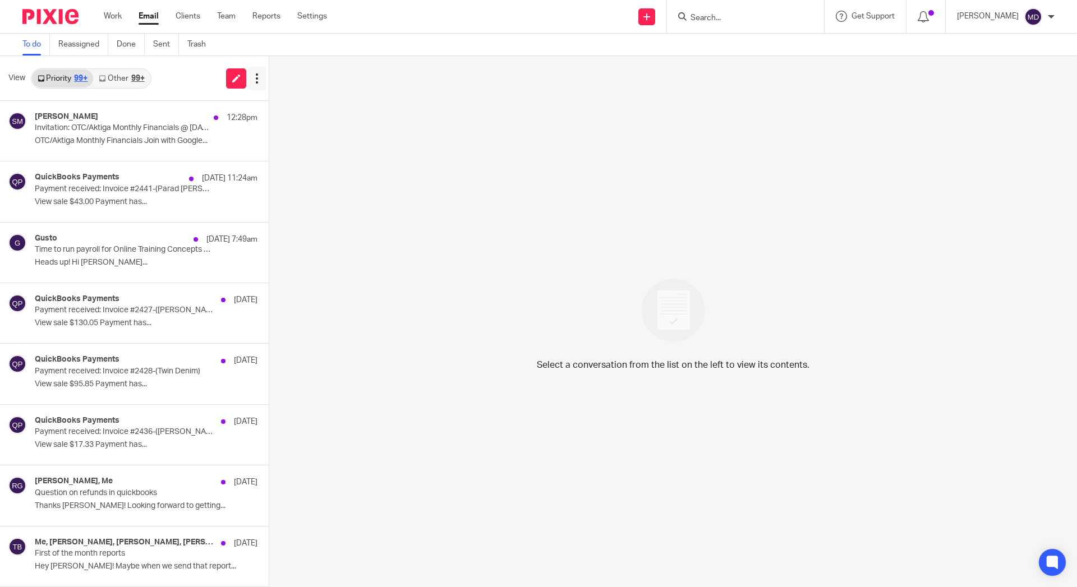
click at [251, 81] on icon at bounding box center [256, 78] width 11 height 11
click at [117, 79] on link "Other 99+" at bounding box center [121, 79] width 57 height 18
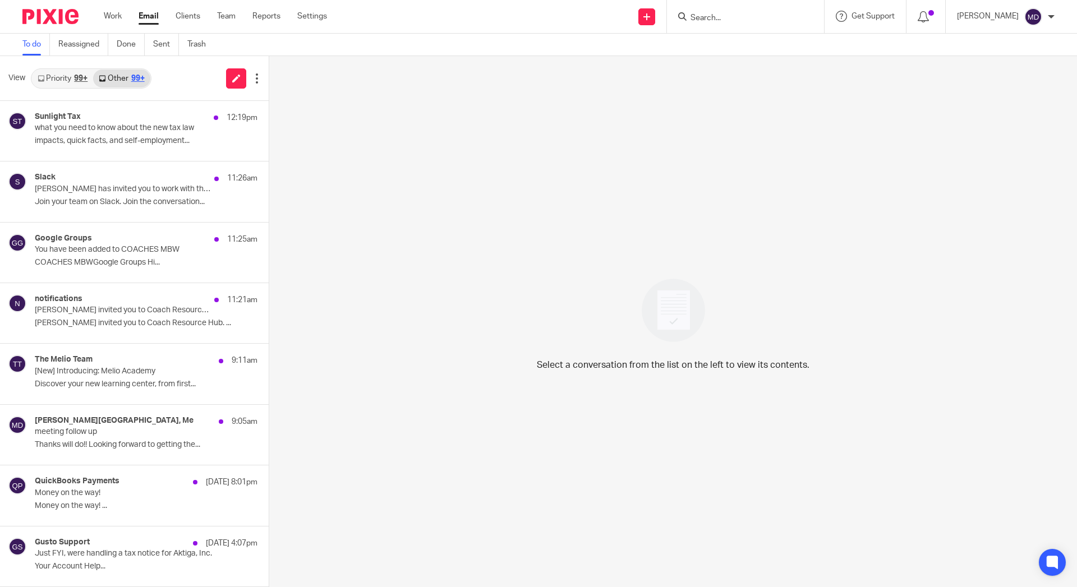
click at [48, 78] on link "Priority 99+" at bounding box center [62, 79] width 61 height 18
